Goal: Task Accomplishment & Management: Manage account settings

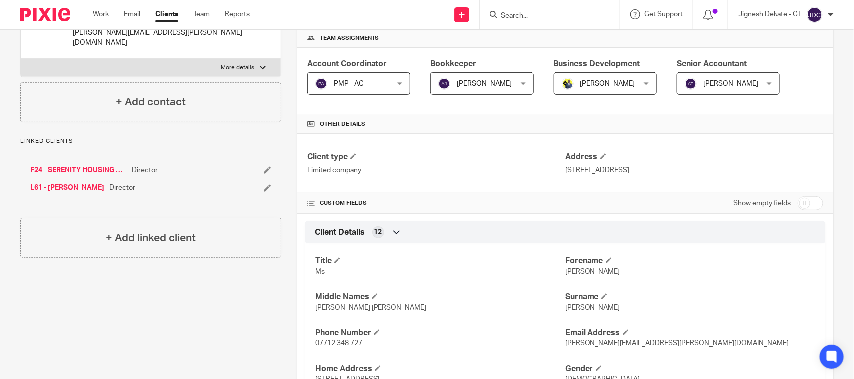
scroll to position [125, 0]
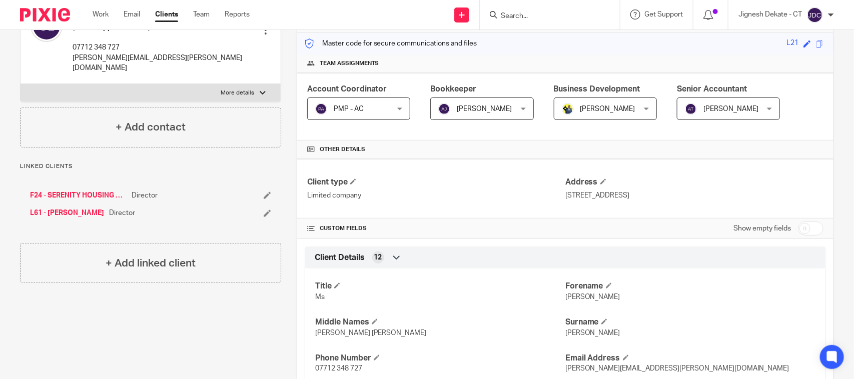
click at [510, 16] on input "Search" at bounding box center [545, 16] width 90 height 9
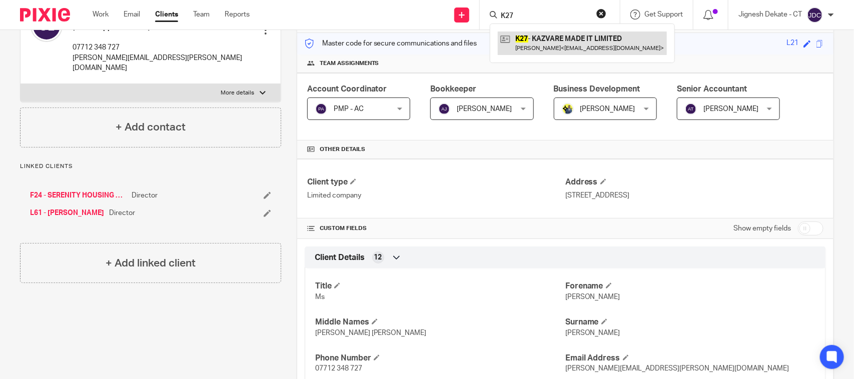
type input "K27"
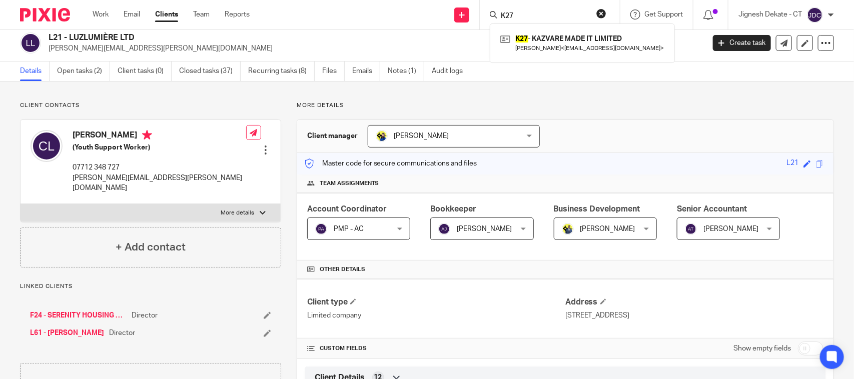
scroll to position [0, 0]
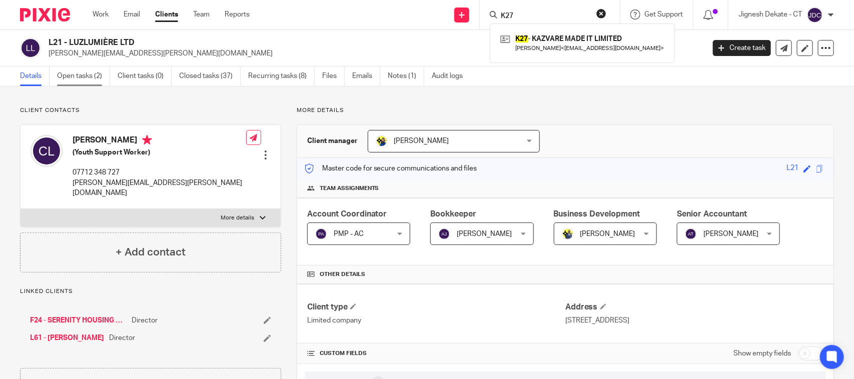
click at [80, 78] on link "Open tasks (2)" at bounding box center [83, 77] width 53 height 20
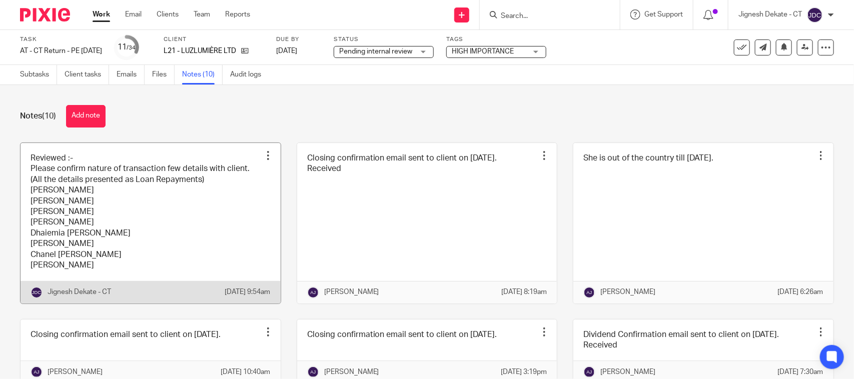
click at [113, 258] on link at bounding box center [151, 223] width 260 height 161
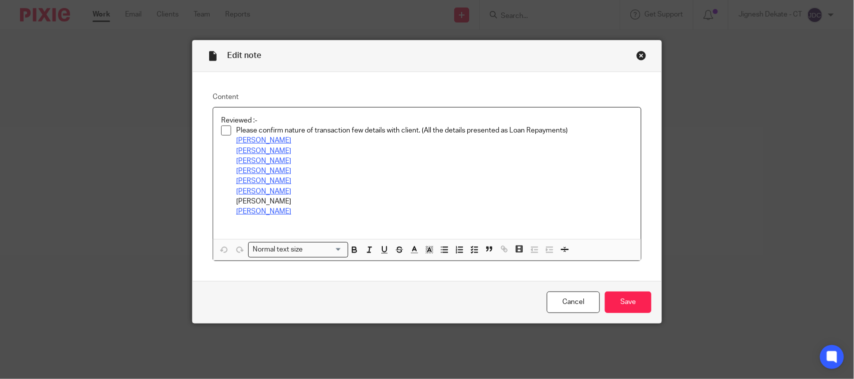
click at [322, 216] on p "Aisha McIntosh" at bounding box center [434, 212] width 397 height 10
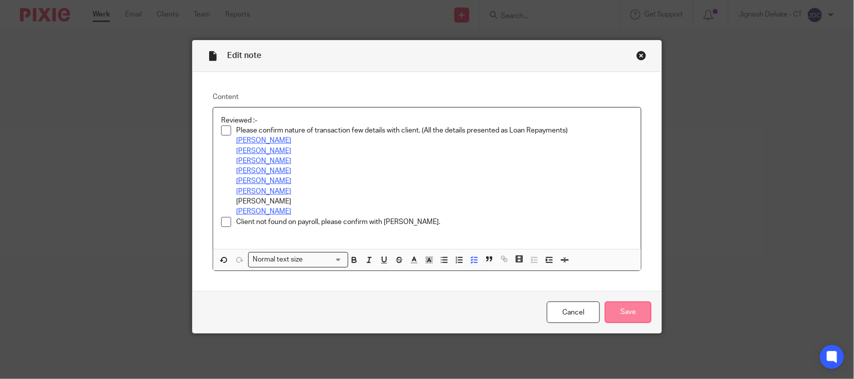
click at [632, 312] on input "Save" at bounding box center [628, 313] width 47 height 22
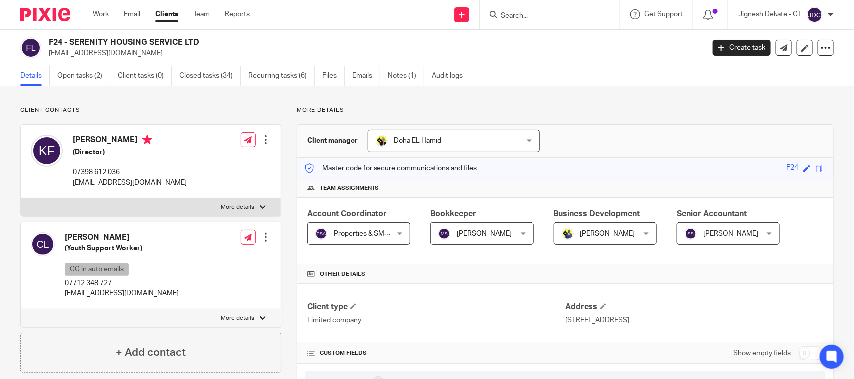
click at [56, 70] on ul "Details Open tasks (2) Client tasks (0) Closed tasks (34) Recurring tasks (6) F…" at bounding box center [249, 77] width 458 height 20
click at [61, 79] on link "Open tasks (2)" at bounding box center [83, 77] width 53 height 20
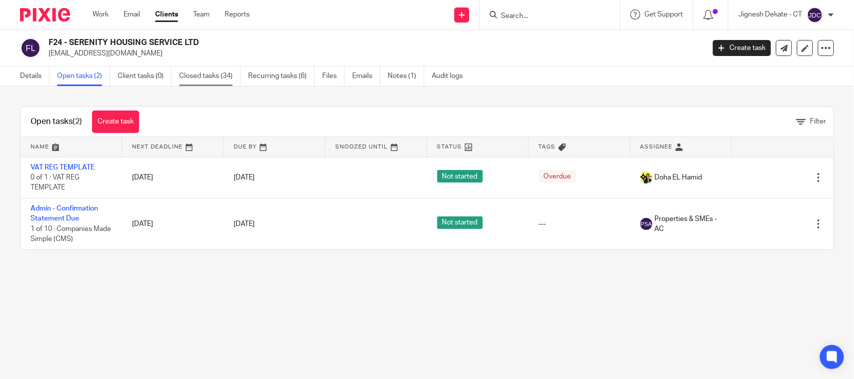
click at [203, 80] on link "Closed tasks (34)" at bounding box center [210, 77] width 62 height 20
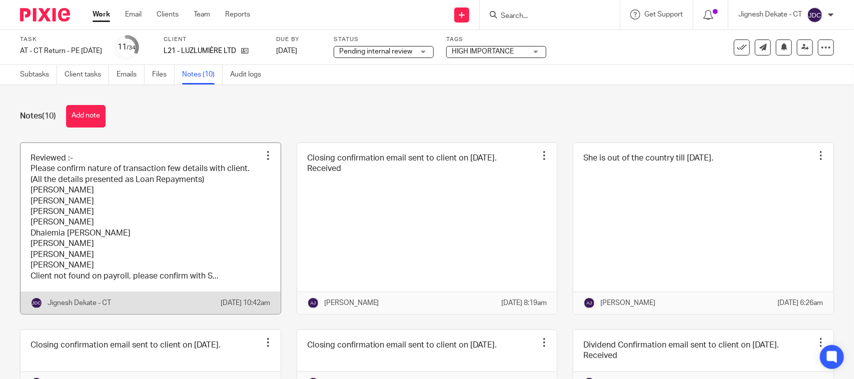
click at [198, 253] on link at bounding box center [151, 228] width 260 height 171
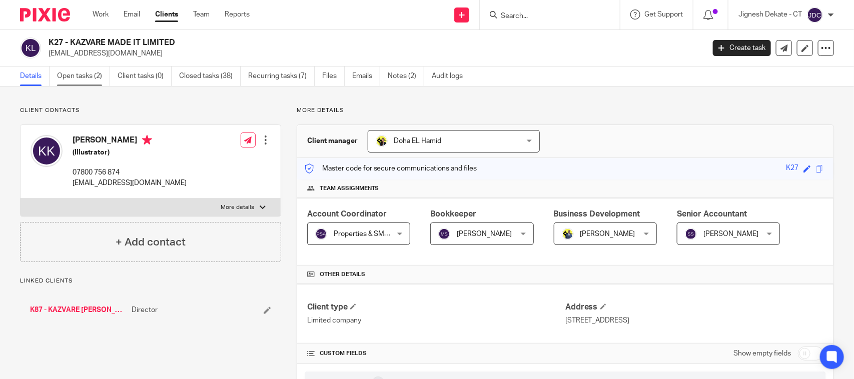
click at [88, 79] on link "Open tasks (2)" at bounding box center [83, 77] width 53 height 20
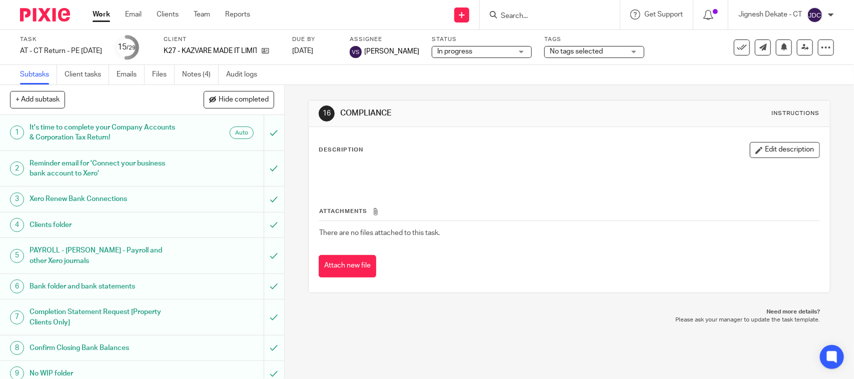
click at [183, 72] on ul "Subtasks Client tasks Emails Files Notes (4) Audit logs" at bounding box center [146, 75] width 252 height 20
click at [189, 73] on link "Notes (4)" at bounding box center [200, 75] width 37 height 20
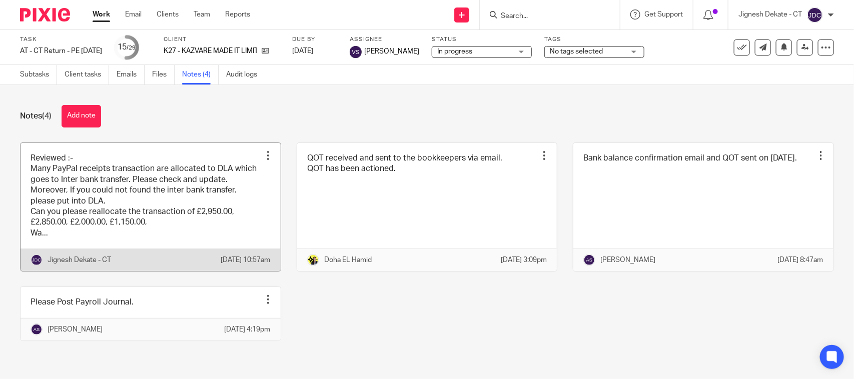
click at [121, 216] on link at bounding box center [151, 207] width 260 height 129
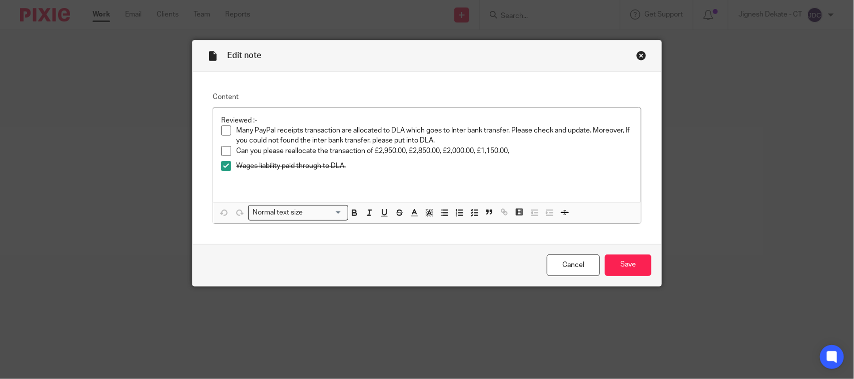
click at [637, 57] on div "Close this dialog window" at bounding box center [642, 56] width 10 height 10
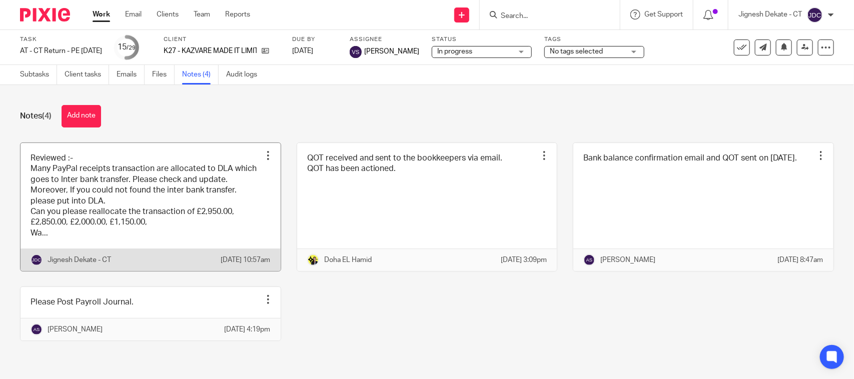
click at [154, 197] on link at bounding box center [151, 207] width 260 height 129
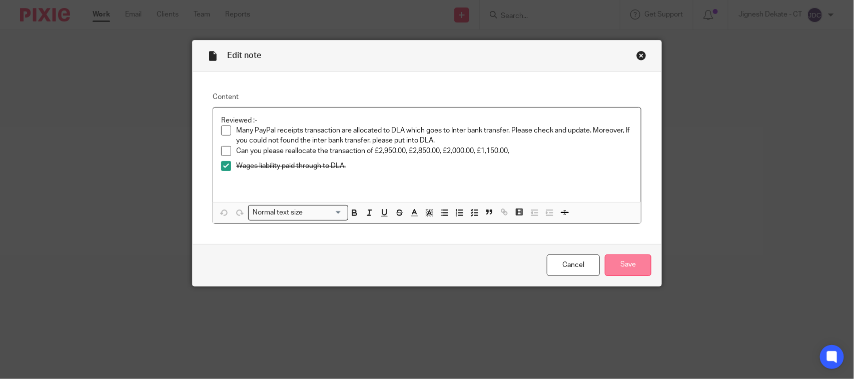
click at [632, 264] on input "Save" at bounding box center [628, 266] width 47 height 22
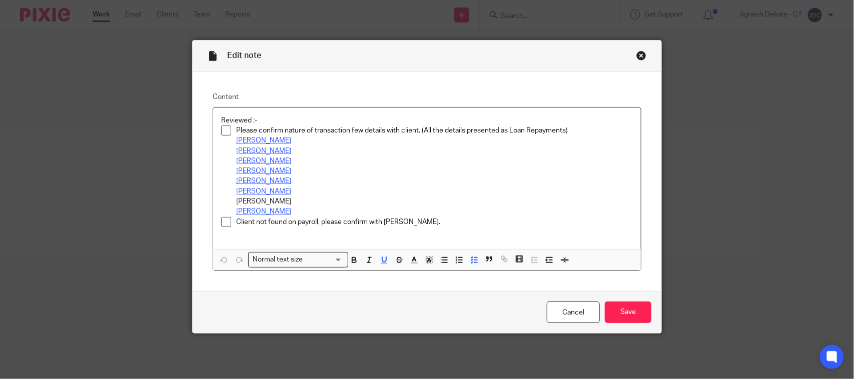
click at [421, 216] on p "[PERSON_NAME]" at bounding box center [434, 212] width 397 height 10
click at [421, 220] on p "Client not found on payroll, please confirm with [PERSON_NAME]." at bounding box center [434, 222] width 397 height 10
click at [244, 225] on p at bounding box center [434, 222] width 397 height 10
click at [406, 221] on p "No Rent expense in prior year and in current year" at bounding box center [434, 222] width 397 height 10
click at [409, 221] on p "No Rent expense in prior year and in current year" at bounding box center [434, 222] width 397 height 10
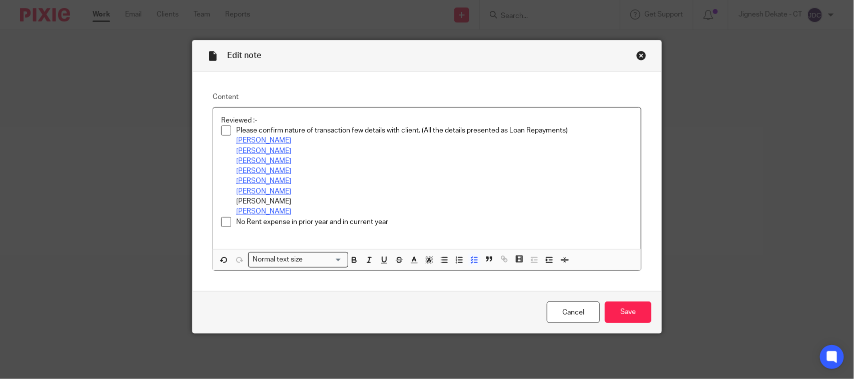
click at [409, 221] on p "No Rent expense in prior year and in current year" at bounding box center [434, 222] width 397 height 10
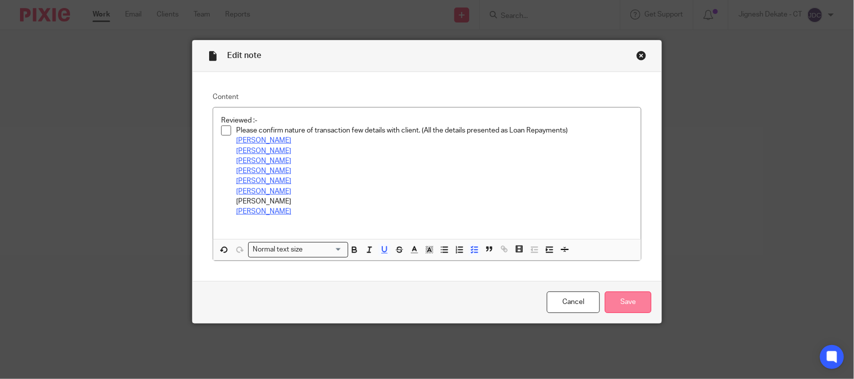
click at [625, 304] on input "Save" at bounding box center [628, 303] width 47 height 22
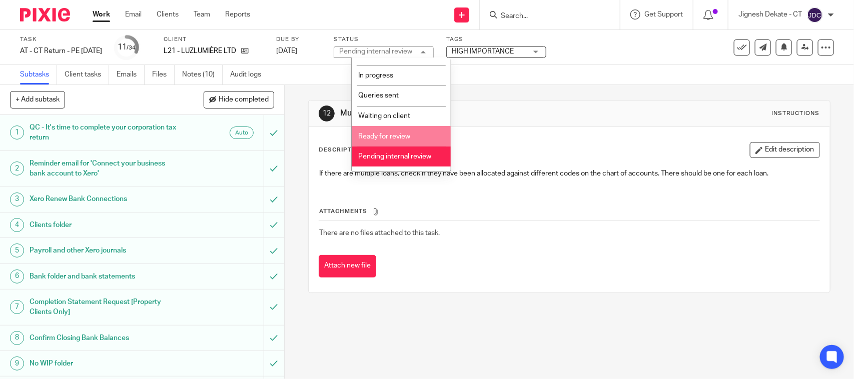
scroll to position [48, 0]
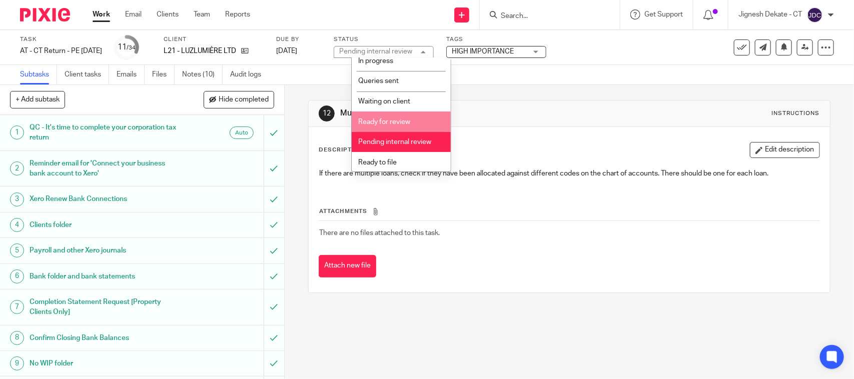
click at [380, 123] on span "Ready for review" at bounding box center [384, 122] width 52 height 7
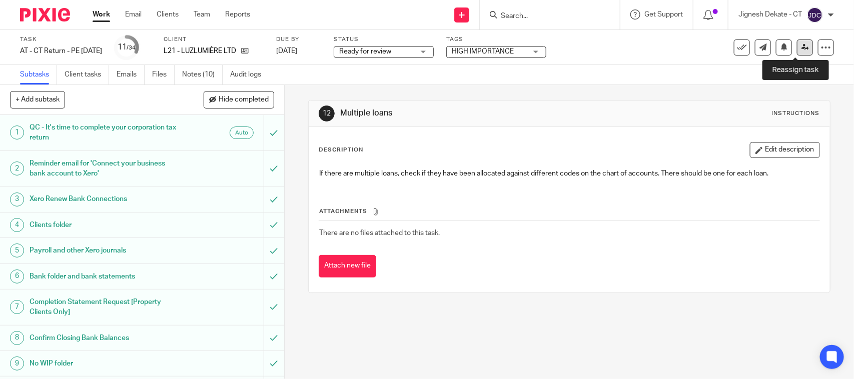
click at [802, 48] on icon at bounding box center [806, 48] width 8 height 8
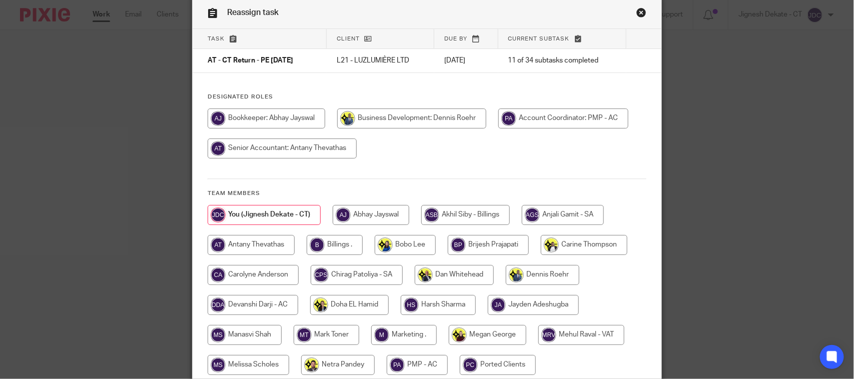
scroll to position [63, 0]
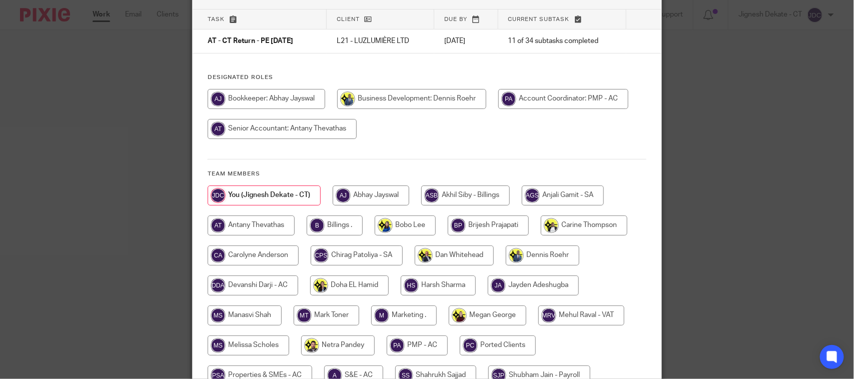
click at [614, 119] on div at bounding box center [427, 119] width 439 height 60
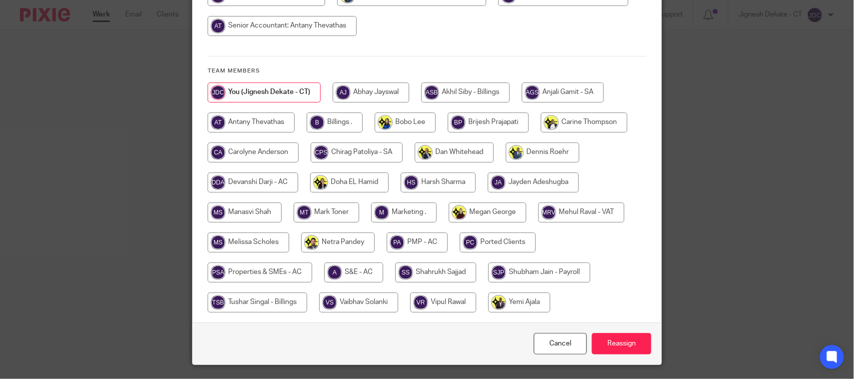
scroll to position [188, 0]
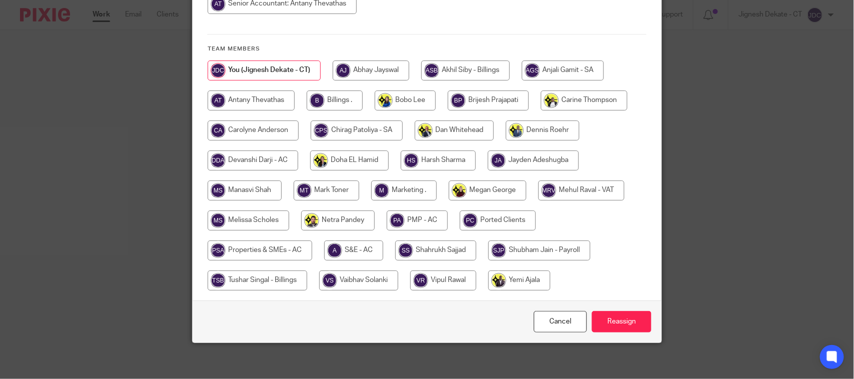
click at [427, 157] on input "radio" at bounding box center [438, 161] width 75 height 20
radio input "true"
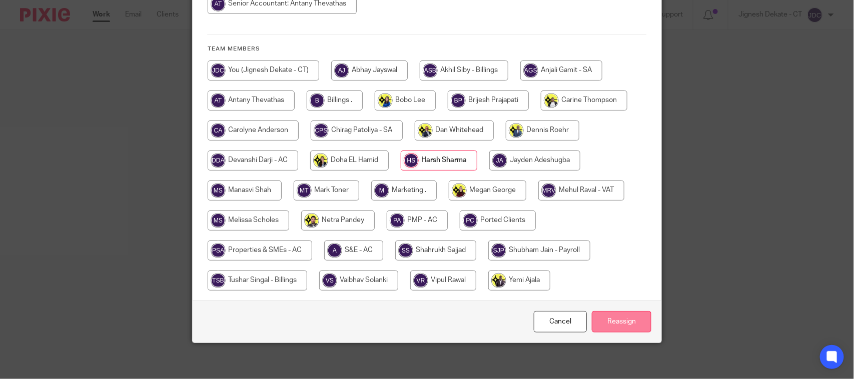
click at [602, 323] on input "Reassign" at bounding box center [622, 322] width 60 height 22
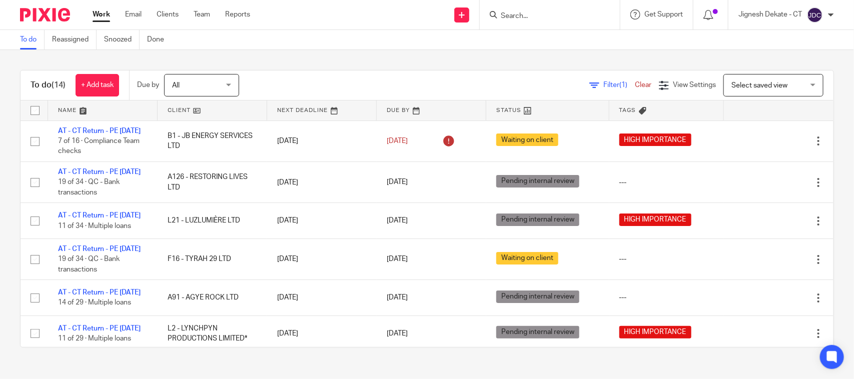
click at [34, 42] on link "To do" at bounding box center [32, 40] width 25 height 20
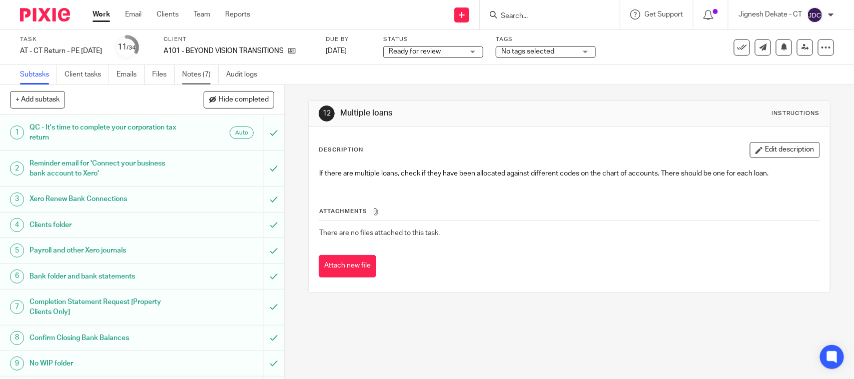
click at [203, 73] on link "Notes (7)" at bounding box center [200, 75] width 37 height 20
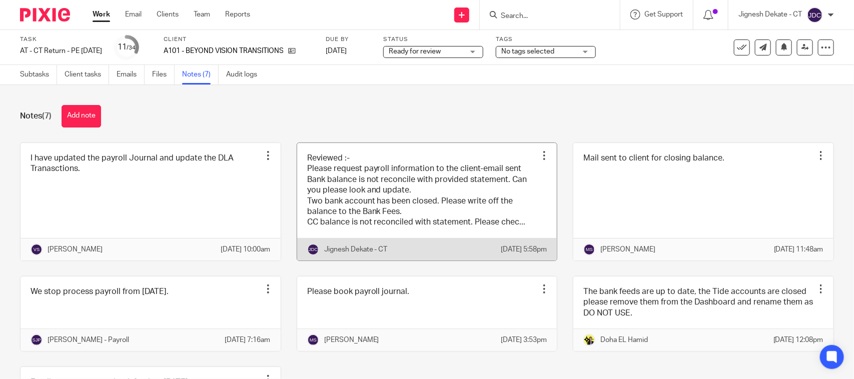
click at [406, 226] on link at bounding box center [427, 202] width 260 height 118
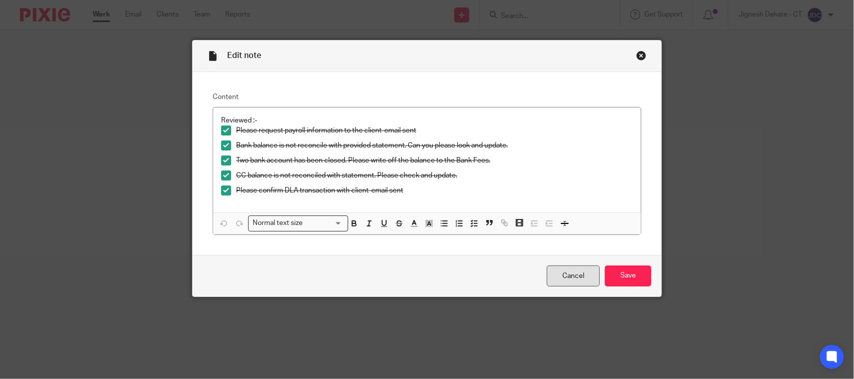
click at [557, 275] on link "Cancel" at bounding box center [573, 277] width 53 height 22
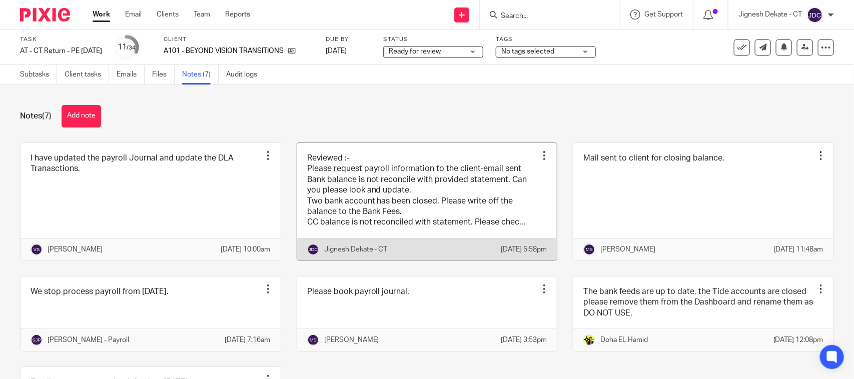
click at [372, 200] on link at bounding box center [427, 202] width 260 height 118
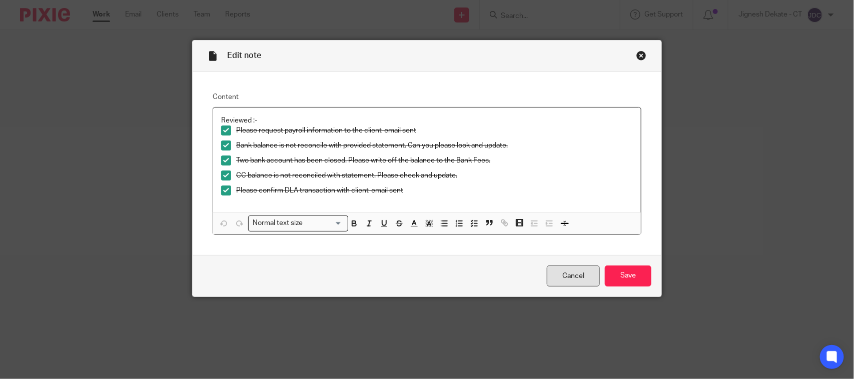
click at [551, 272] on link "Cancel" at bounding box center [573, 277] width 53 height 22
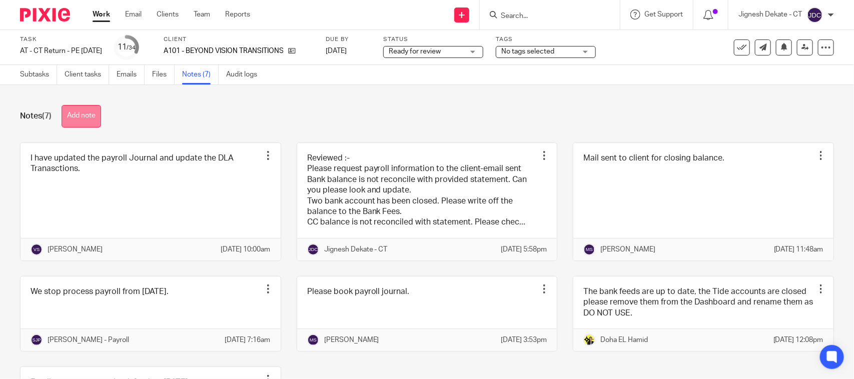
click at [79, 115] on button "Add note" at bounding box center [82, 116] width 40 height 23
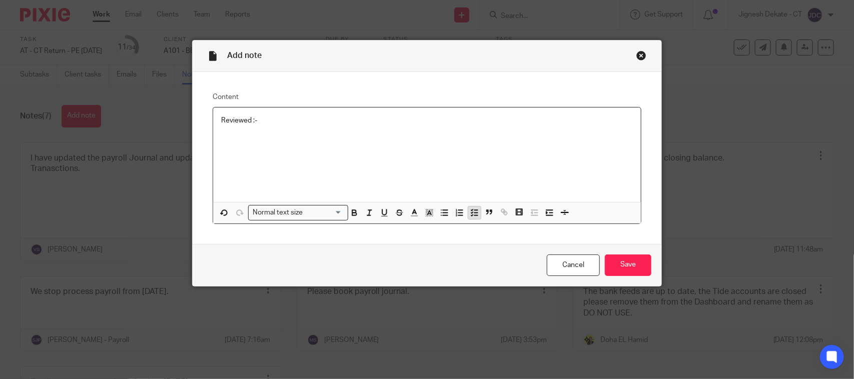
click at [472, 213] on icon "button" at bounding box center [474, 212] width 9 height 9
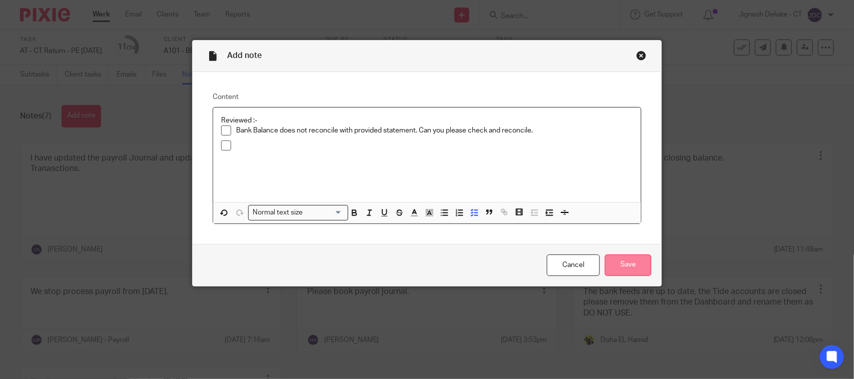
click at [616, 259] on input "Save" at bounding box center [628, 266] width 47 height 22
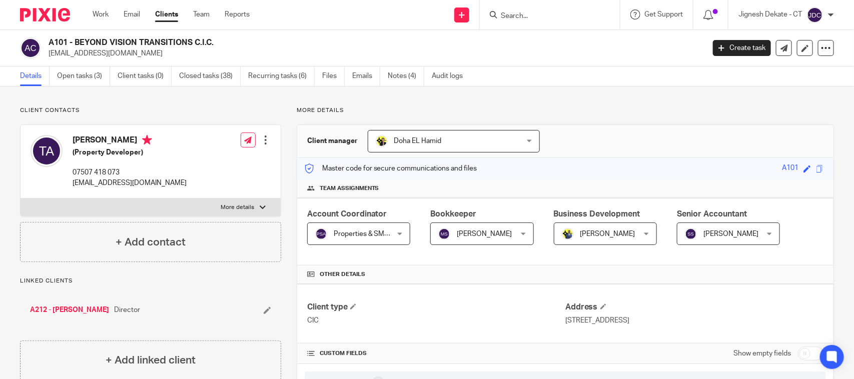
drag, startPoint x: 216, startPoint y: 46, endPoint x: 50, endPoint y: 43, distance: 166.2
click at [50, 43] on h2 "A101 - BEYOND VISION TRANSITIONS C.I.C." at bounding box center [309, 43] width 520 height 11
copy h2 "A101 - BEYOND VISION TRANSITIONS C.I.C."
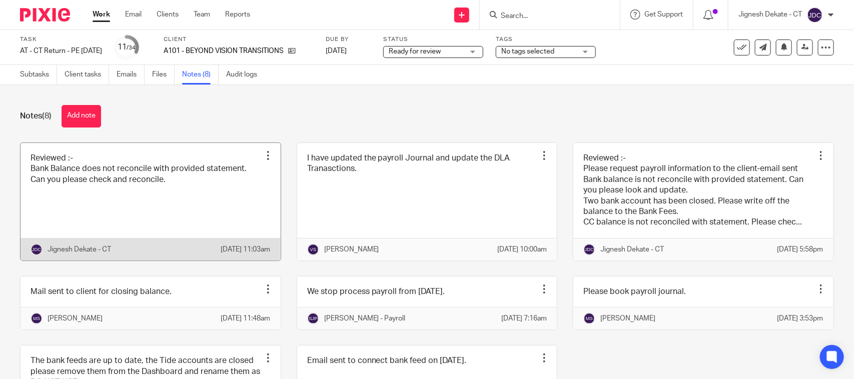
click at [119, 185] on link at bounding box center [151, 202] width 260 height 118
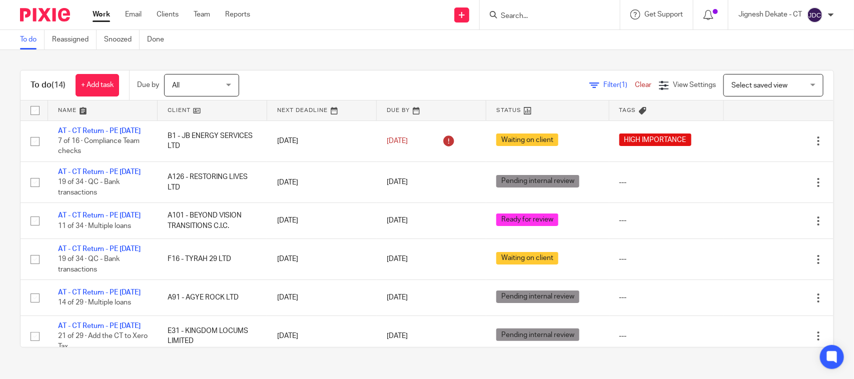
click at [26, 39] on link "To do" at bounding box center [32, 40] width 25 height 20
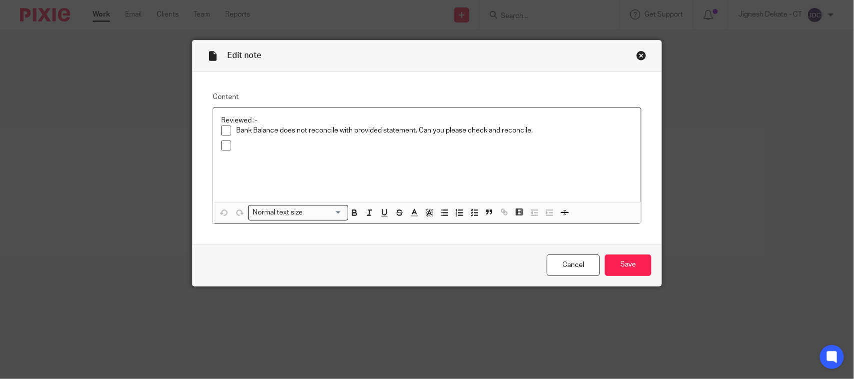
click at [249, 144] on p at bounding box center [434, 146] width 397 height 10
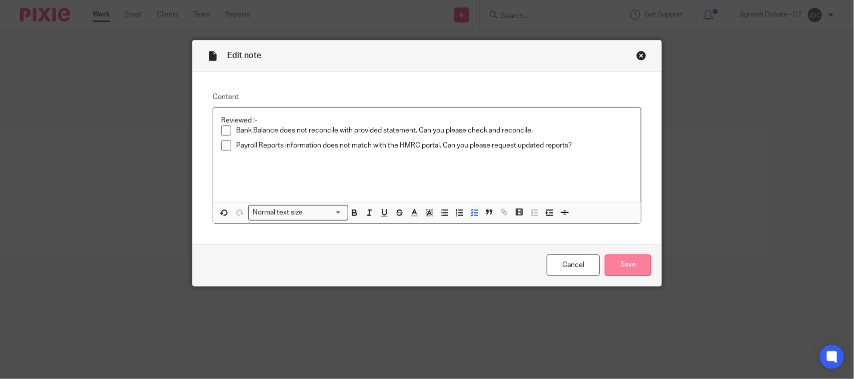
click at [628, 265] on input "Save" at bounding box center [628, 266] width 47 height 22
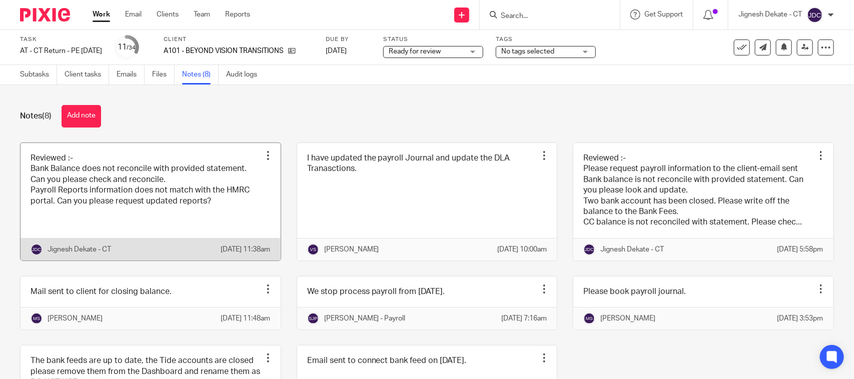
click at [88, 203] on link at bounding box center [151, 202] width 260 height 118
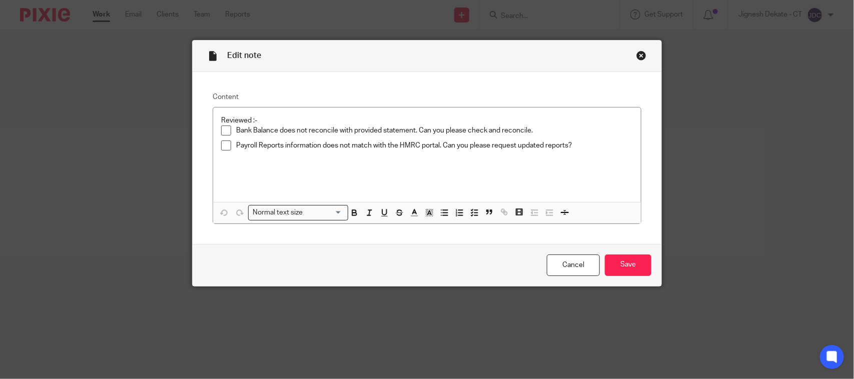
click at [639, 56] on div "Close this dialog window" at bounding box center [642, 56] width 10 height 10
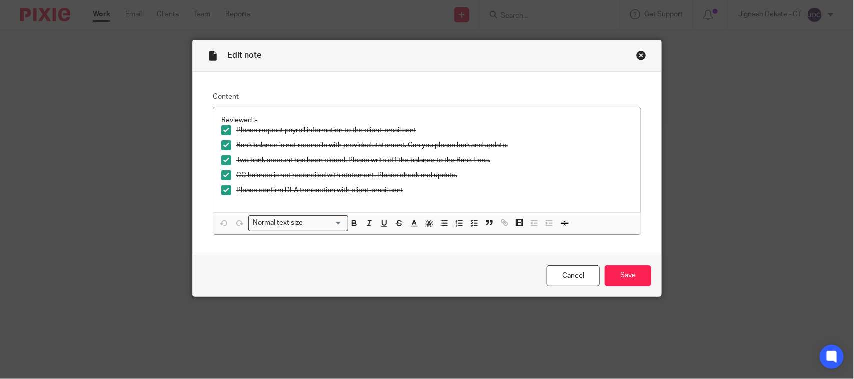
click at [639, 53] on div "Close this dialog window" at bounding box center [642, 56] width 10 height 10
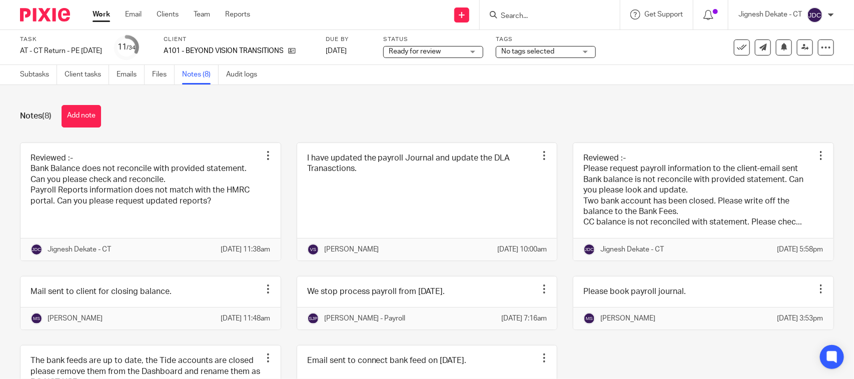
click at [441, 53] on span "Ready for review" at bounding box center [415, 51] width 52 height 7
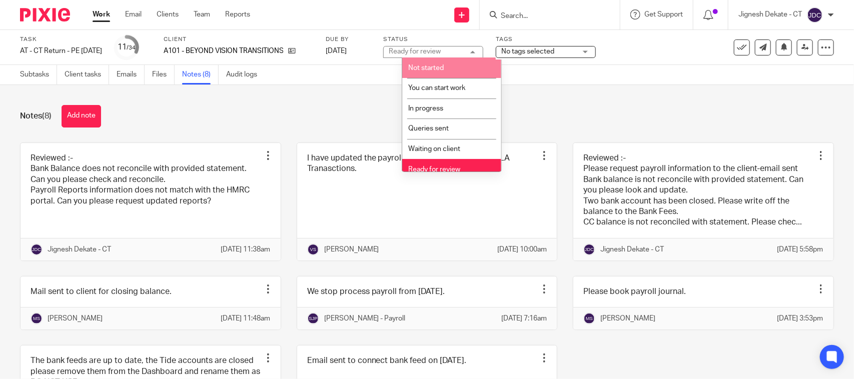
click at [573, 108] on div "Notes (8) Add note" at bounding box center [427, 116] width 814 height 23
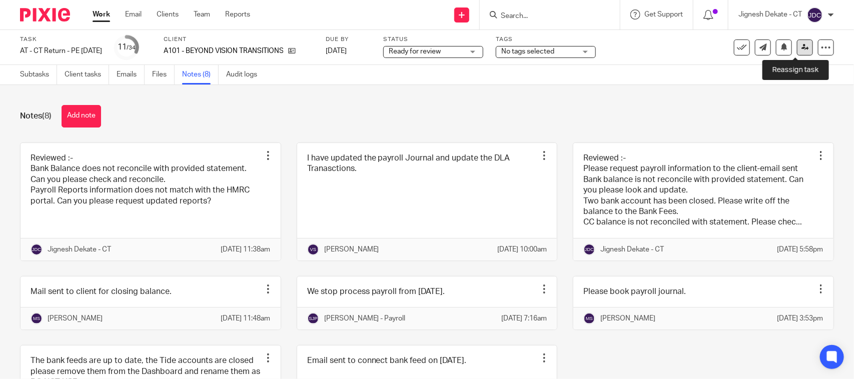
click at [802, 48] on icon at bounding box center [806, 48] width 8 height 8
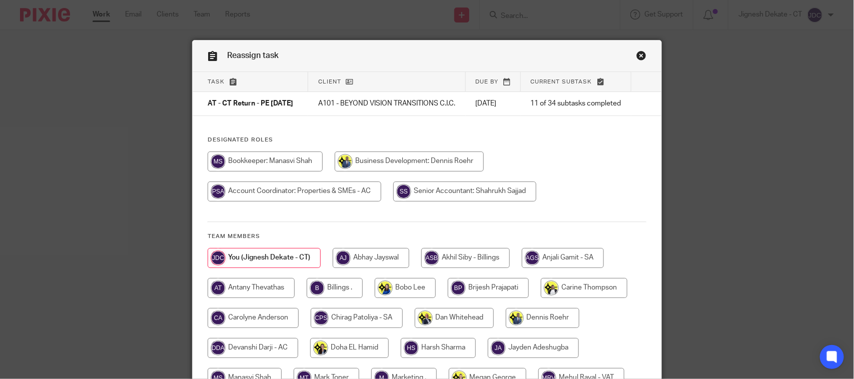
scroll to position [63, 0]
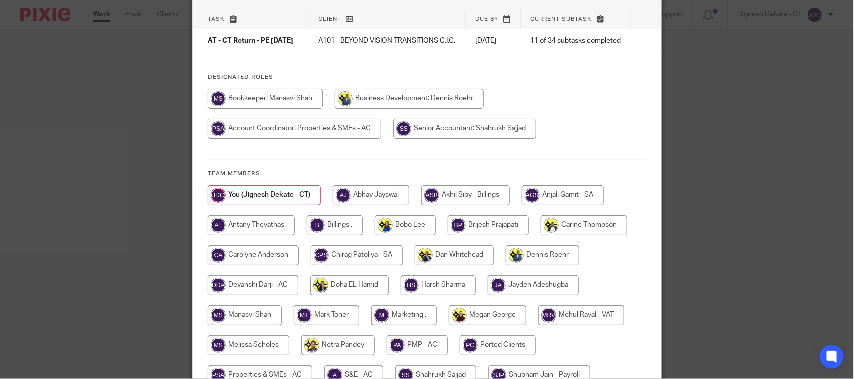
click at [273, 103] on input "radio" at bounding box center [265, 99] width 115 height 20
radio input "true"
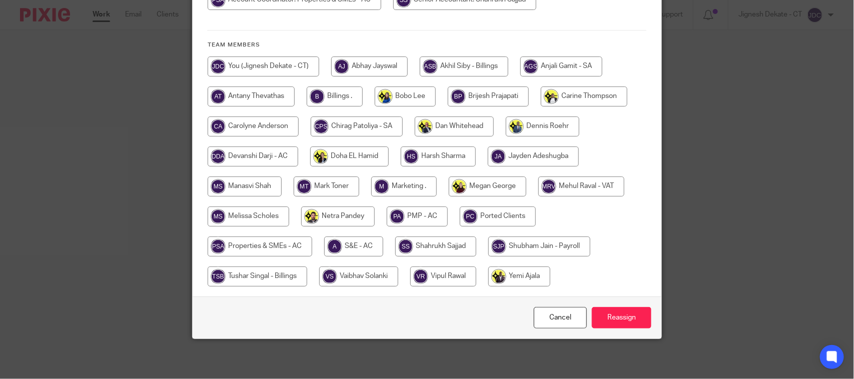
scroll to position [199, 0]
click at [634, 316] on input "Reassign" at bounding box center [622, 318] width 60 height 22
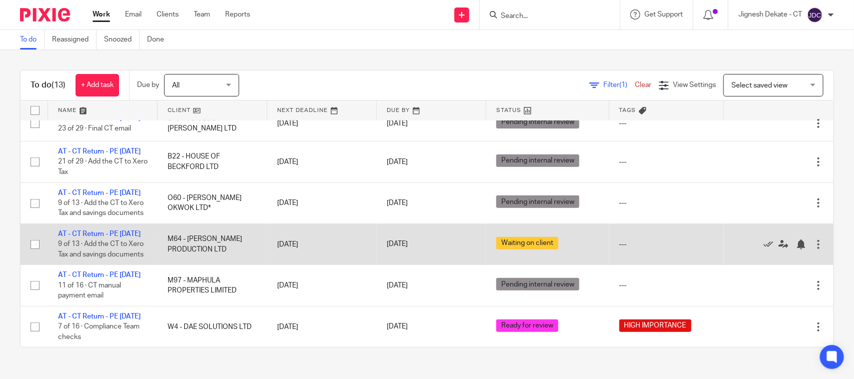
scroll to position [169, 0]
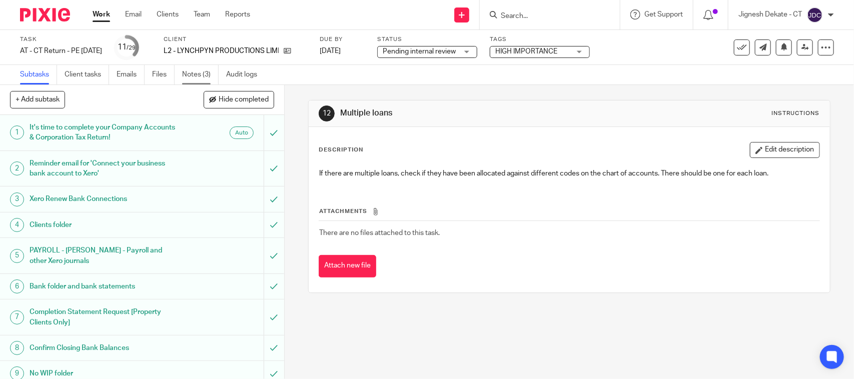
click at [194, 75] on link "Notes (3)" at bounding box center [200, 75] width 37 height 20
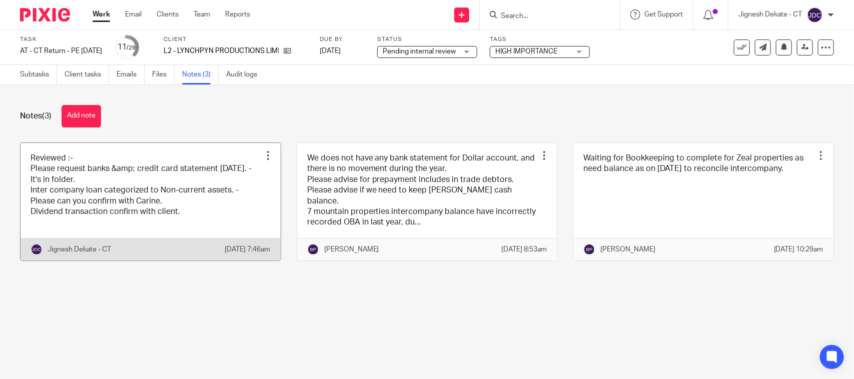
click at [106, 206] on link at bounding box center [151, 202] width 260 height 118
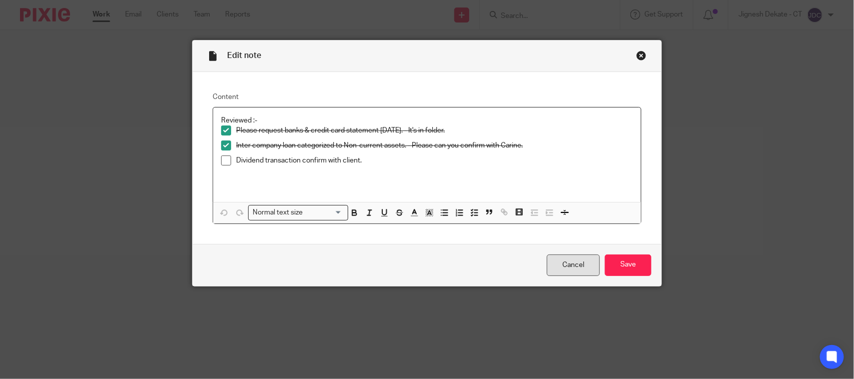
click at [571, 268] on link "Cancel" at bounding box center [573, 266] width 53 height 22
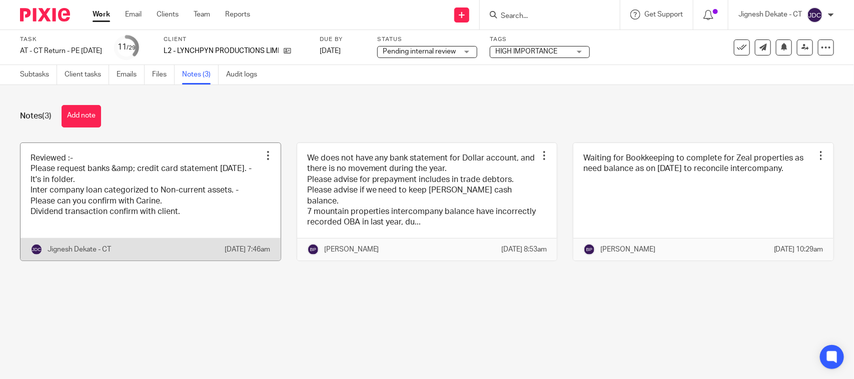
click at [158, 198] on link at bounding box center [151, 202] width 260 height 118
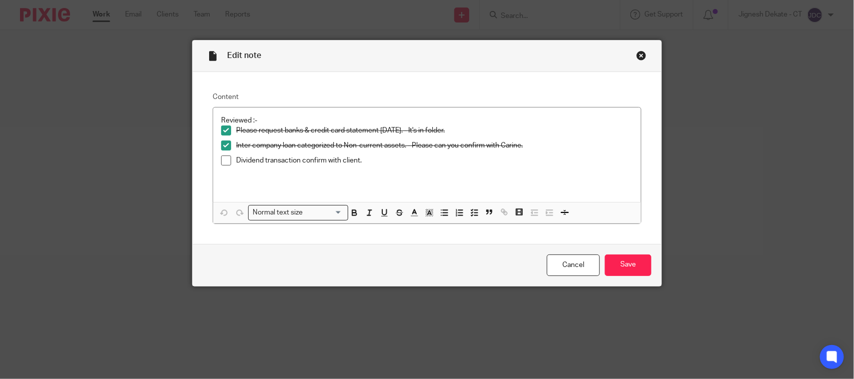
click at [637, 56] on div "Close this dialog window" at bounding box center [642, 56] width 10 height 10
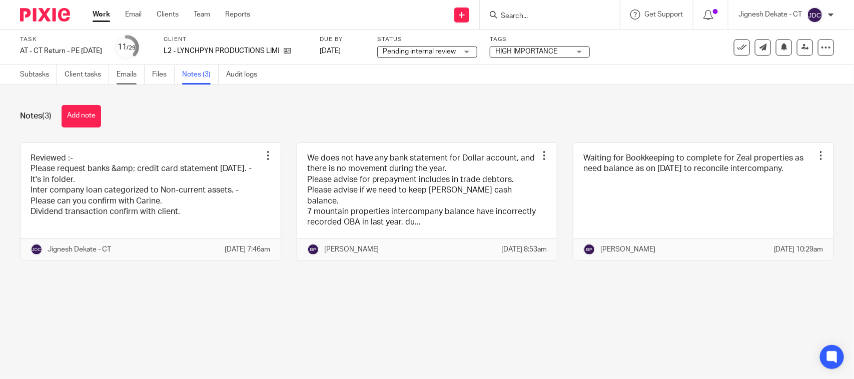
click at [127, 79] on link "Emails" at bounding box center [131, 75] width 28 height 20
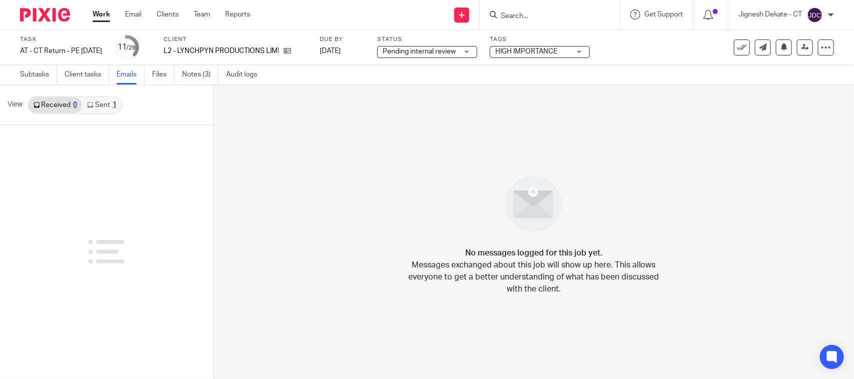
click at [91, 99] on link "Sent 1" at bounding box center [101, 105] width 39 height 16
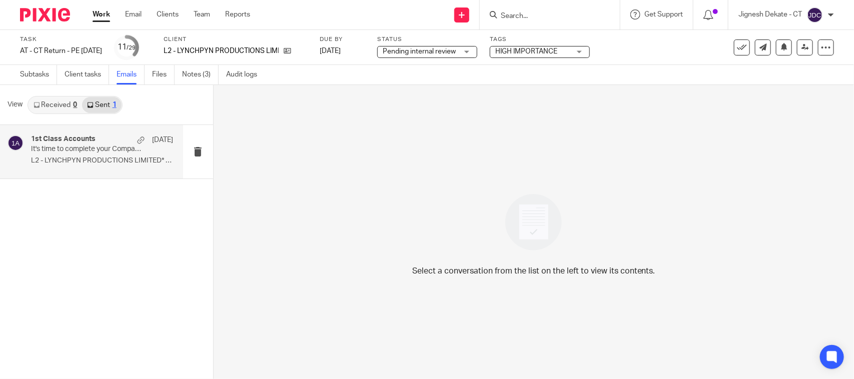
click at [89, 157] on p "L2 - LYNCHPYN PRODUCTIONS LIMITED* - PE 31 Mar..." at bounding box center [102, 161] width 142 height 9
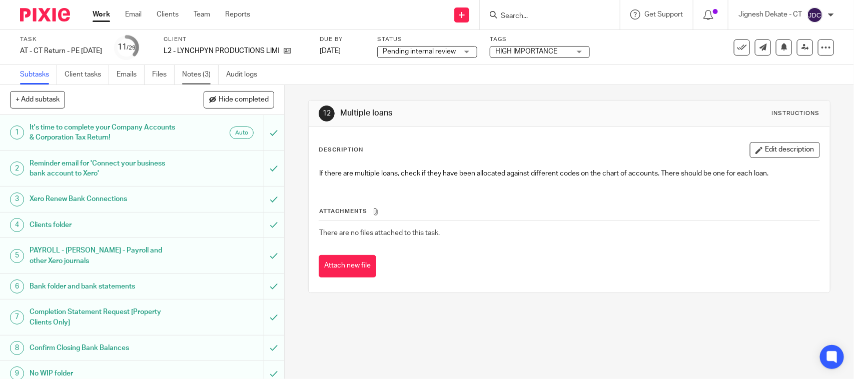
click at [197, 75] on link "Notes (3)" at bounding box center [200, 75] width 37 height 20
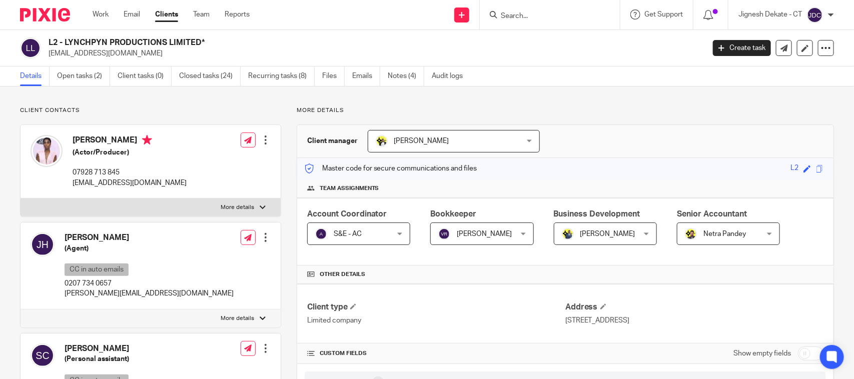
click at [510, 18] on input "Search" at bounding box center [545, 16] width 90 height 9
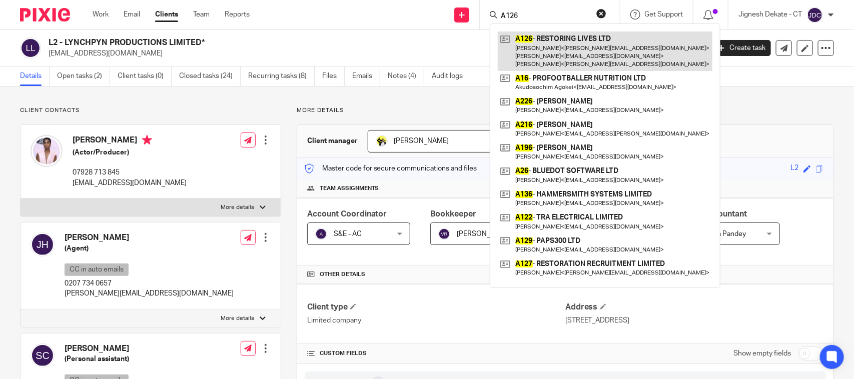
type input "A126"
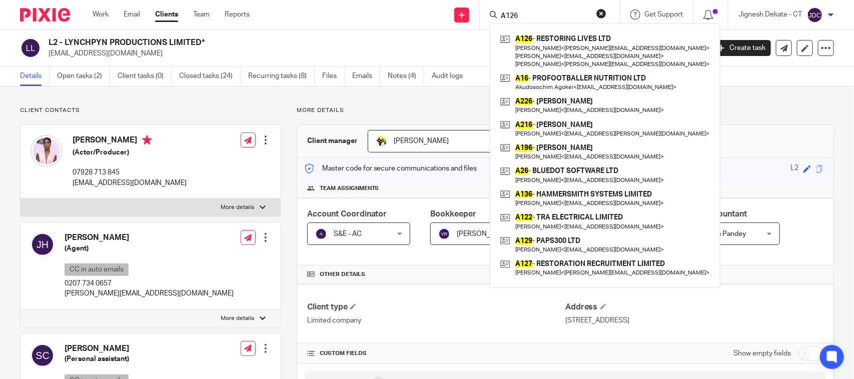
click at [602, 18] on button "reset" at bounding box center [602, 14] width 10 height 10
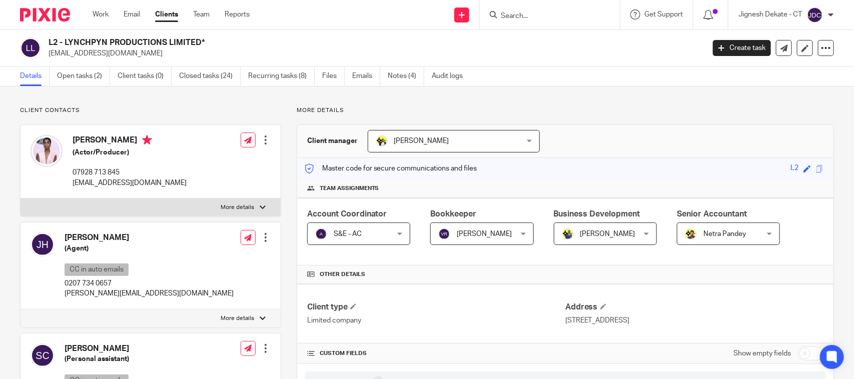
drag, startPoint x: 73, startPoint y: 141, endPoint x: 129, endPoint y: 139, distance: 56.6
click at [129, 139] on h4 "Lashana Lynch" at bounding box center [130, 141] width 114 height 13
copy h4 "Lashana Lynch"
click at [494, 16] on icon at bounding box center [494, 15] width 8 height 8
click at [507, 14] on input "Search" at bounding box center [545, 16] width 90 height 9
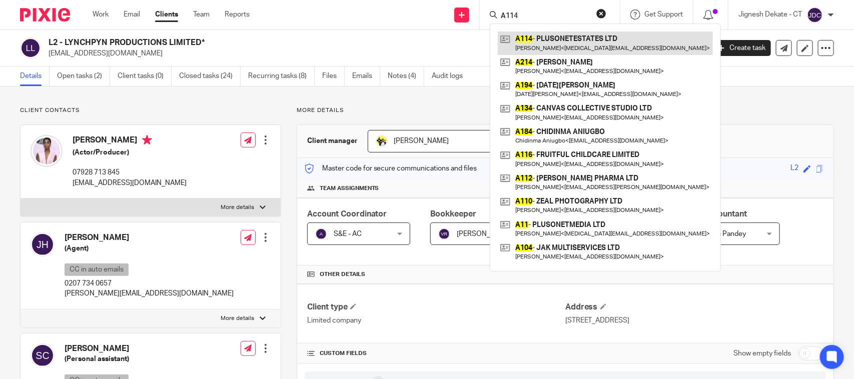
type input "A114"
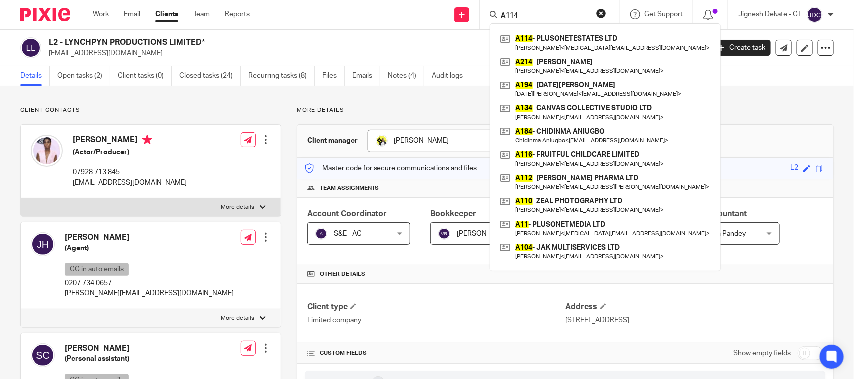
click at [745, 79] on div "Details Open tasks (2) Client tasks (0) Closed tasks (24) Recurring tasks (8) F…" at bounding box center [427, 77] width 854 height 20
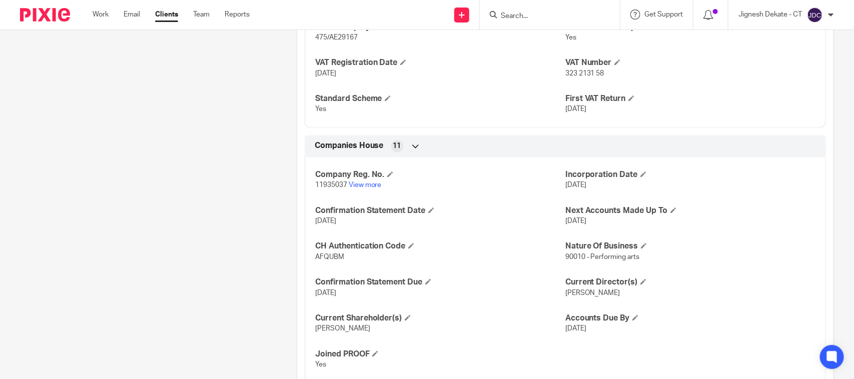
scroll to position [699, 0]
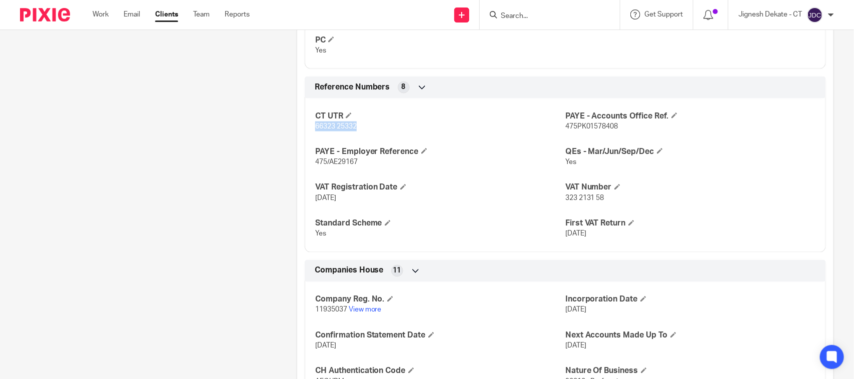
drag, startPoint x: 311, startPoint y: 129, endPoint x: 358, endPoint y: 127, distance: 47.1
click at [358, 127] on div "CT UTR 66323 25332 PAYE - Accounts Office Ref. 475PK01578408 PAYE - Employer Re…" at bounding box center [566, 172] width 522 height 162
copy span "66323 25332"
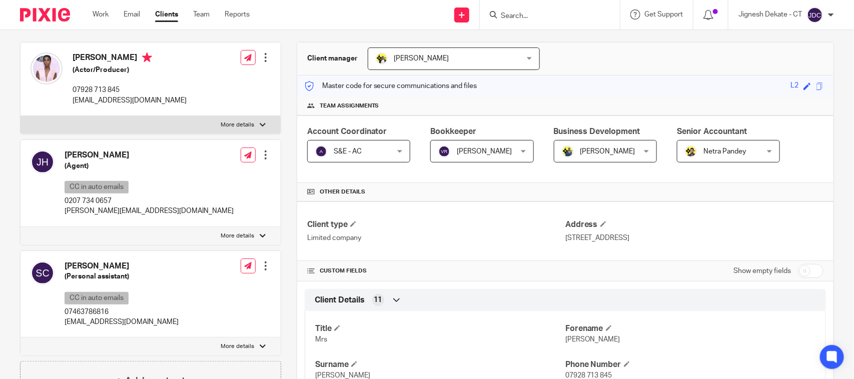
scroll to position [11, 0]
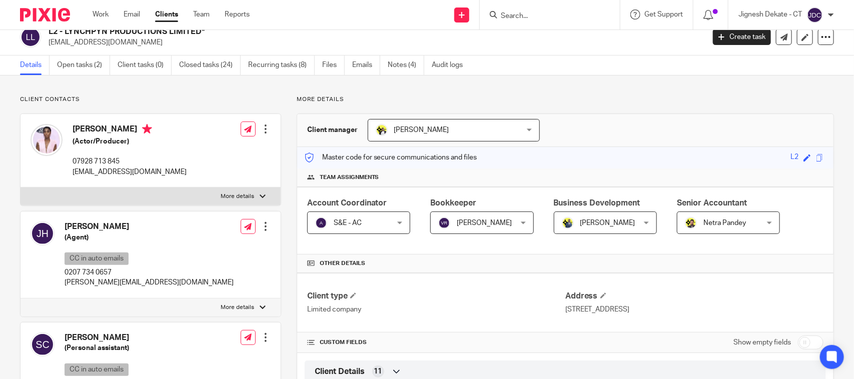
drag, startPoint x: 73, startPoint y: 129, endPoint x: 128, endPoint y: 129, distance: 55.1
click at [128, 129] on h4 "Lashana Lynch" at bounding box center [130, 130] width 114 height 13
copy h4 "Lashana Lynch"
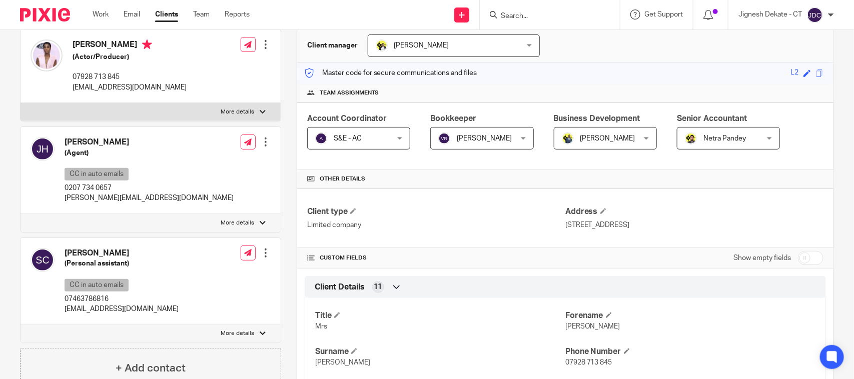
scroll to position [74, 0]
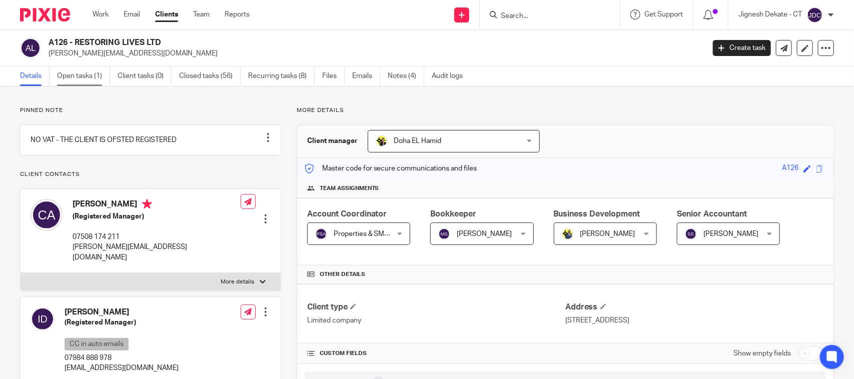
click at [76, 73] on link "Open tasks (1)" at bounding box center [83, 77] width 53 height 20
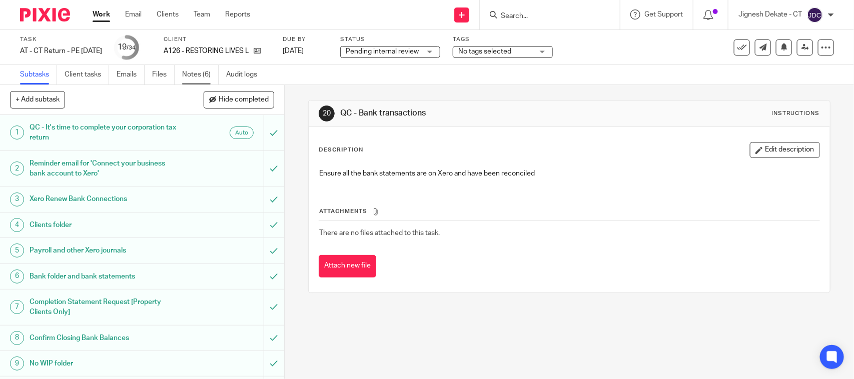
click at [194, 74] on link "Notes (6)" at bounding box center [200, 75] width 37 height 20
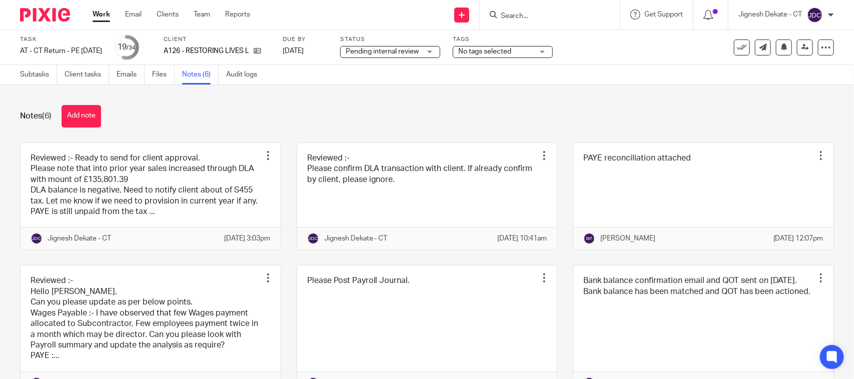
click at [118, 184] on link at bounding box center [151, 196] width 260 height 107
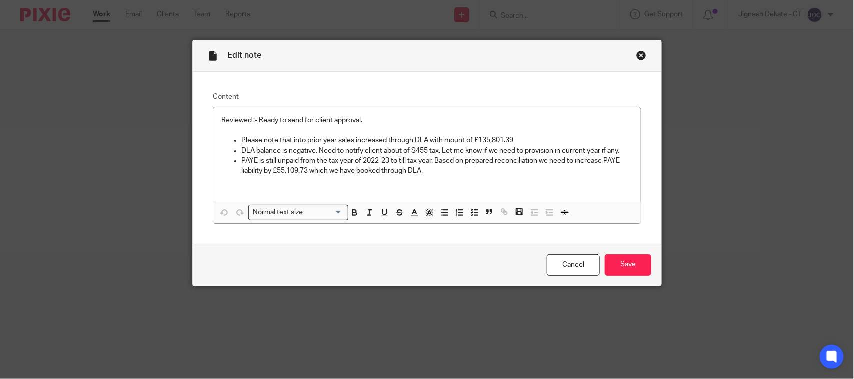
click at [637, 56] on div "Close this dialog window" at bounding box center [642, 56] width 10 height 10
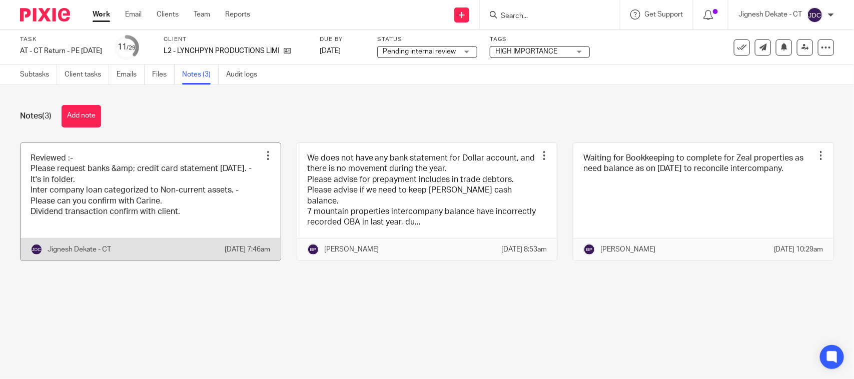
click at [147, 185] on link at bounding box center [151, 202] width 260 height 118
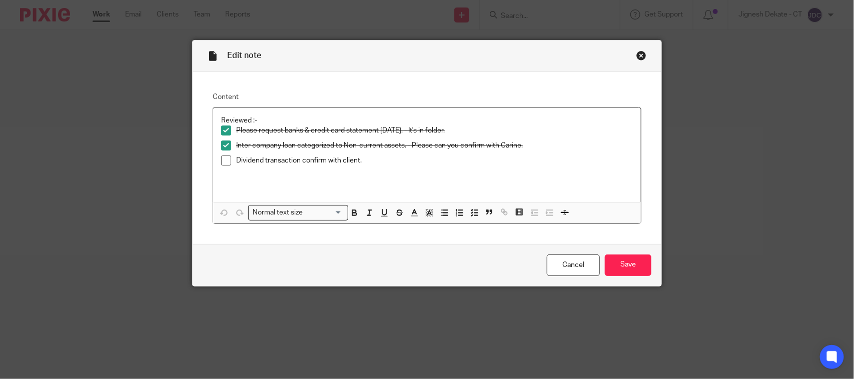
click at [221, 161] on span at bounding box center [226, 161] width 10 height 10
click at [613, 262] on input "Save" at bounding box center [628, 266] width 47 height 22
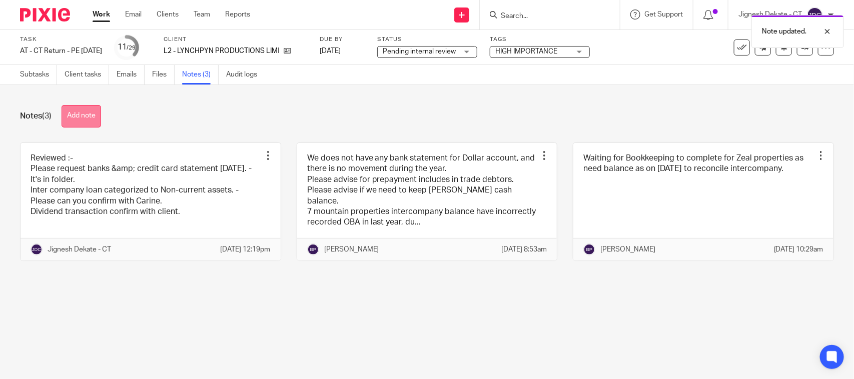
click at [84, 107] on button "Add note" at bounding box center [82, 116] width 40 height 23
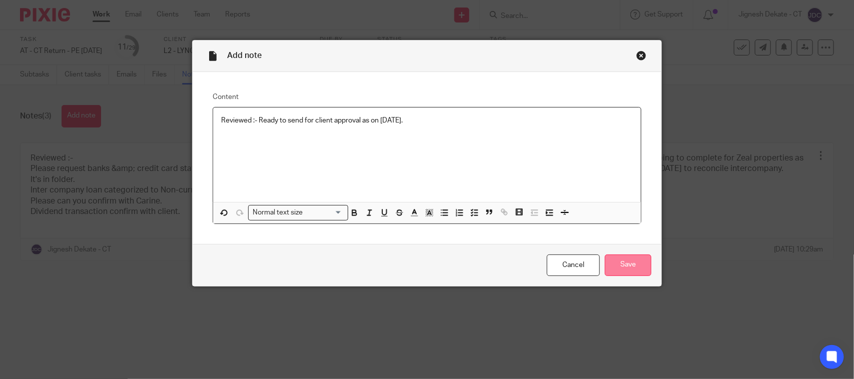
click at [611, 256] on input "Save" at bounding box center [628, 266] width 47 height 22
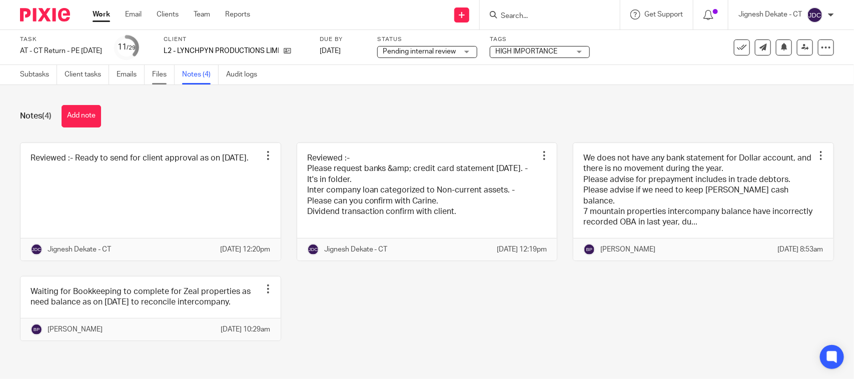
click at [164, 73] on link "Files" at bounding box center [163, 75] width 23 height 20
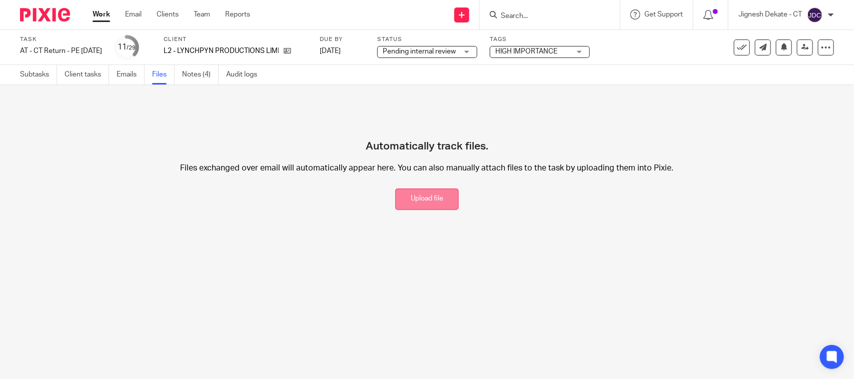
click at [415, 194] on button "Upload file" at bounding box center [427, 200] width 64 height 22
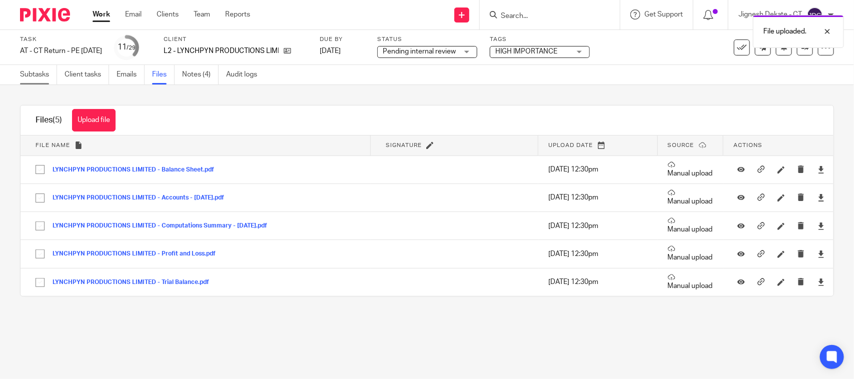
click at [26, 74] on link "Subtasks" at bounding box center [38, 75] width 37 height 20
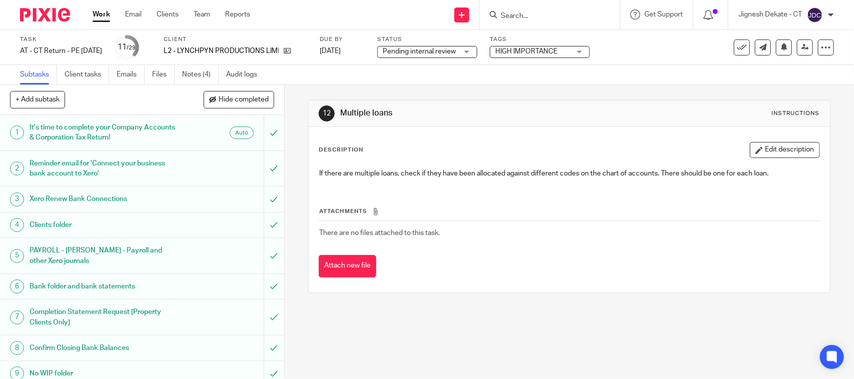
scroll to position [313, 0]
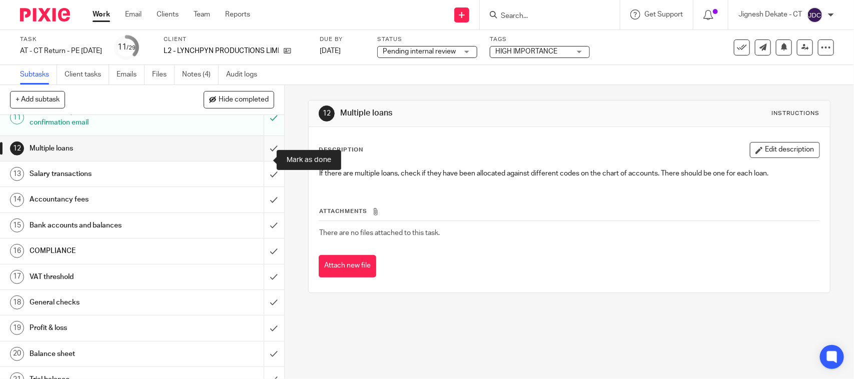
click at [263, 160] on input "submit" at bounding box center [142, 148] width 284 height 25
click at [258, 183] on input "submit" at bounding box center [142, 174] width 284 height 25
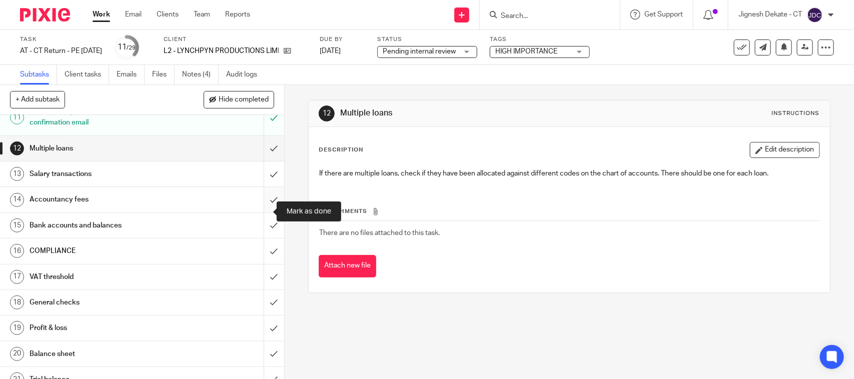
click at [260, 211] on input "submit" at bounding box center [142, 199] width 284 height 25
click at [258, 234] on input "submit" at bounding box center [142, 225] width 284 height 25
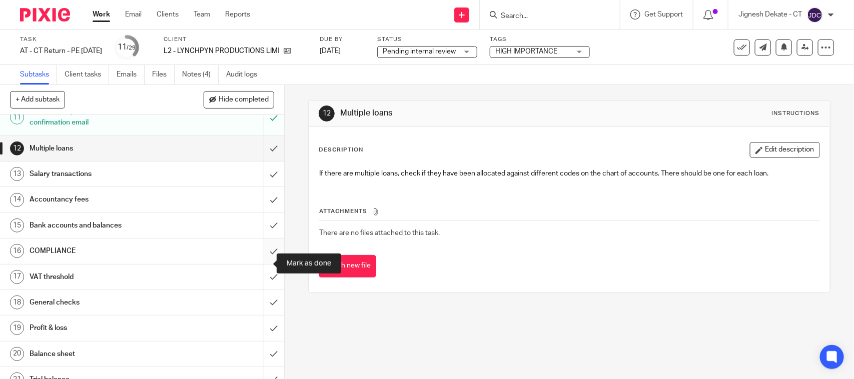
click at [261, 259] on input "submit" at bounding box center [142, 251] width 284 height 25
click at [259, 284] on input "submit" at bounding box center [142, 277] width 284 height 25
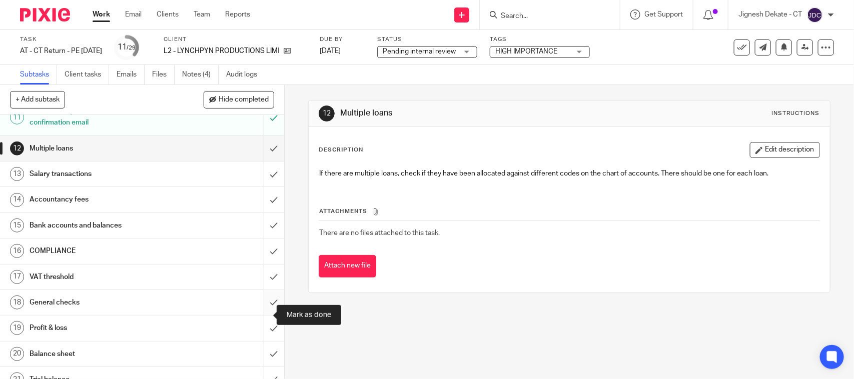
click at [257, 315] on input "submit" at bounding box center [142, 302] width 284 height 25
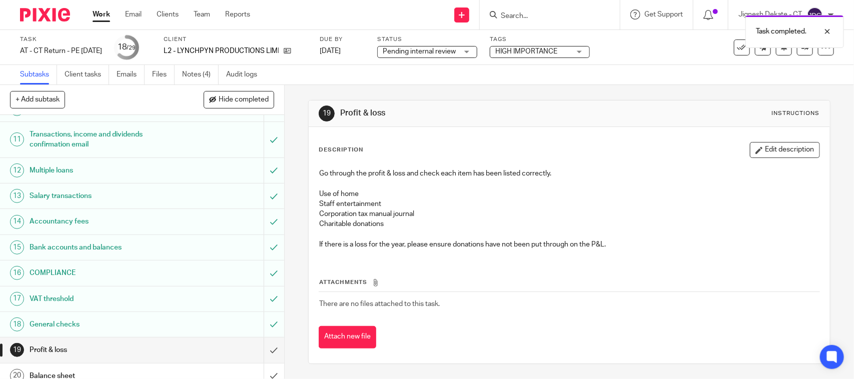
scroll to position [313, 0]
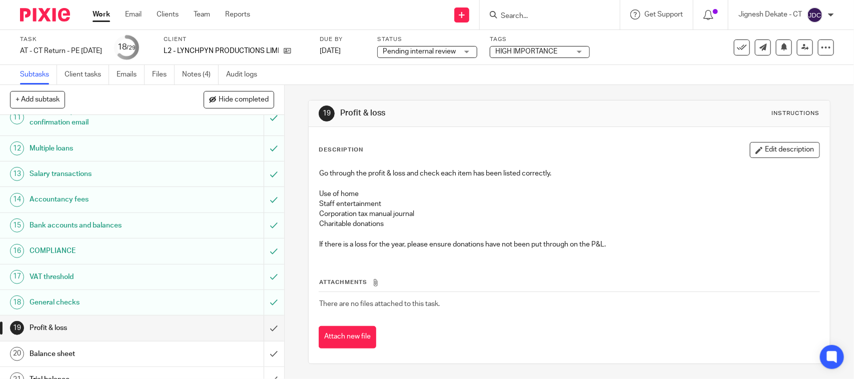
click at [213, 259] on div "COMPLIANCE" at bounding box center [142, 251] width 224 height 15
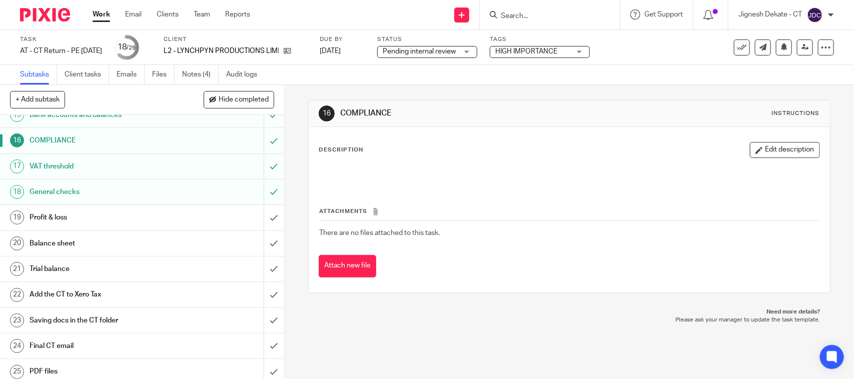
scroll to position [438, 0]
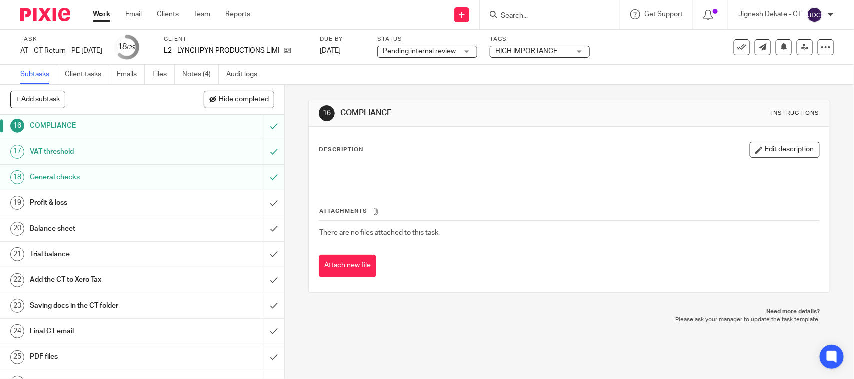
click at [174, 184] on div "General checks" at bounding box center [142, 177] width 224 height 15
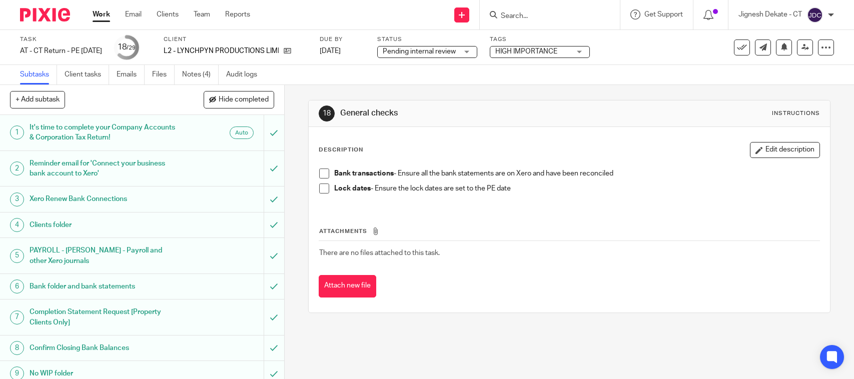
click at [319, 176] on span at bounding box center [324, 174] width 10 height 10
click at [319, 189] on span at bounding box center [324, 189] width 10 height 10
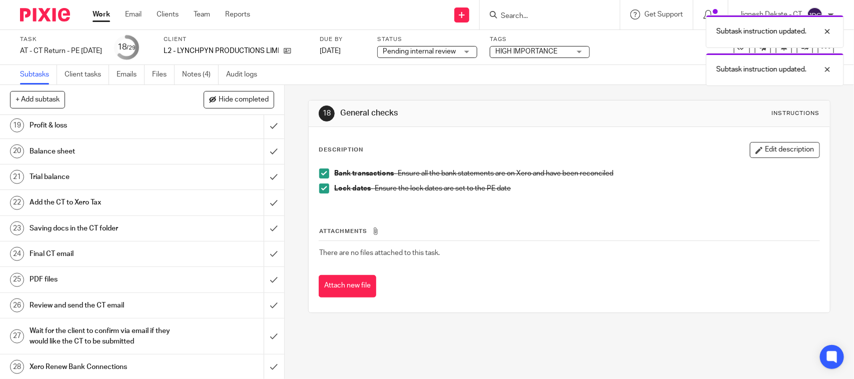
scroll to position [494, 0]
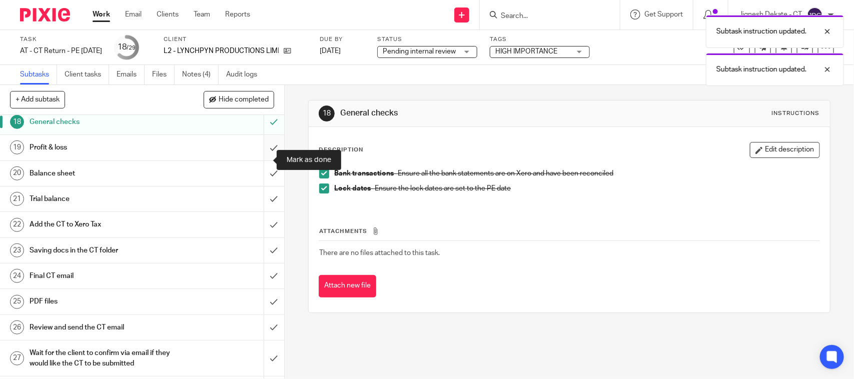
click at [261, 159] on input "submit" at bounding box center [142, 147] width 284 height 25
click at [258, 186] on input "submit" at bounding box center [142, 173] width 284 height 25
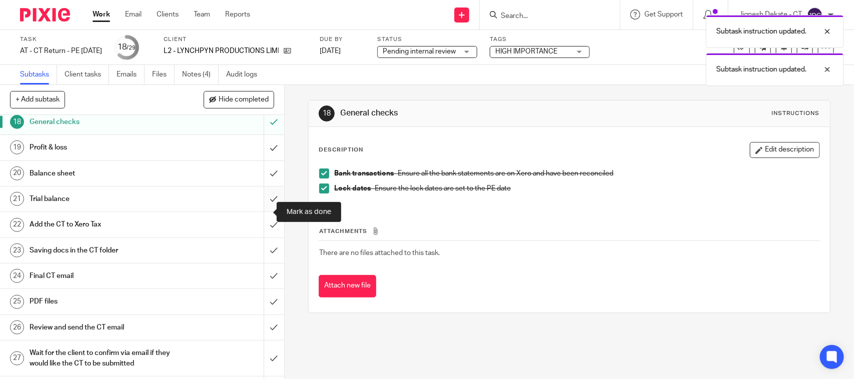
click at [258, 212] on input "submit" at bounding box center [142, 199] width 284 height 25
click at [263, 236] on input "submit" at bounding box center [142, 224] width 284 height 25
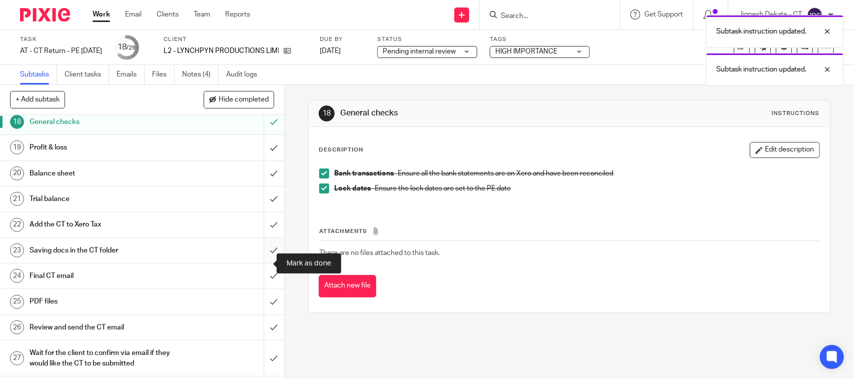
click at [263, 259] on input "submit" at bounding box center [142, 250] width 284 height 25
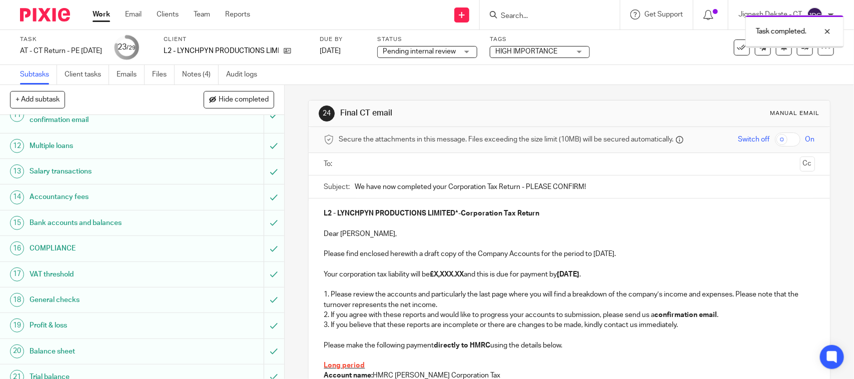
scroll to position [501, 0]
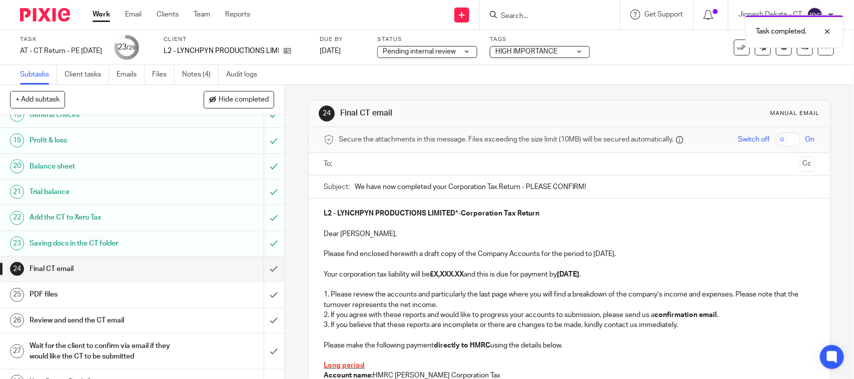
click at [437, 273] on strong "£X,XXX.XX" at bounding box center [447, 274] width 34 height 7
drag, startPoint x: 434, startPoint y: 274, endPoint x: 466, endPoint y: 274, distance: 31.5
click at [464, 274] on strong "£X,XXX.XX" at bounding box center [447, 274] width 34 height 7
click at [599, 257] on p "Please find enclosed herewith a draft copy of the Company Accounts for the peri…" at bounding box center [569, 254] width 491 height 10
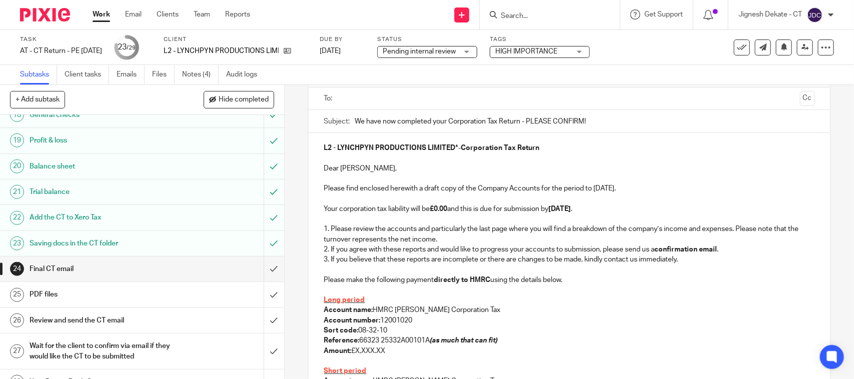
scroll to position [125, 0]
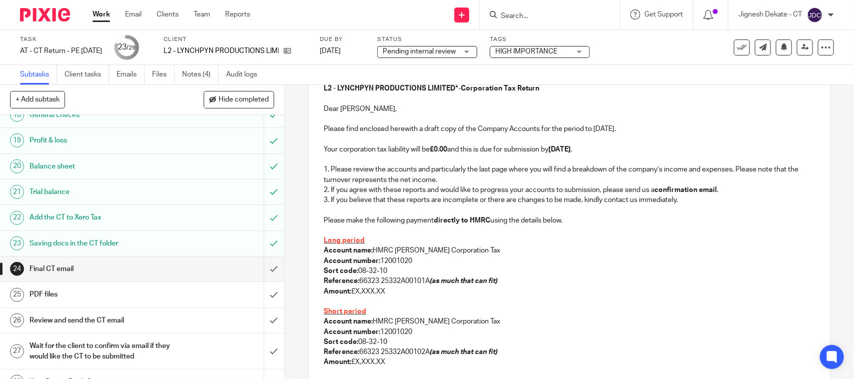
click at [341, 211] on p at bounding box center [569, 210] width 491 height 10
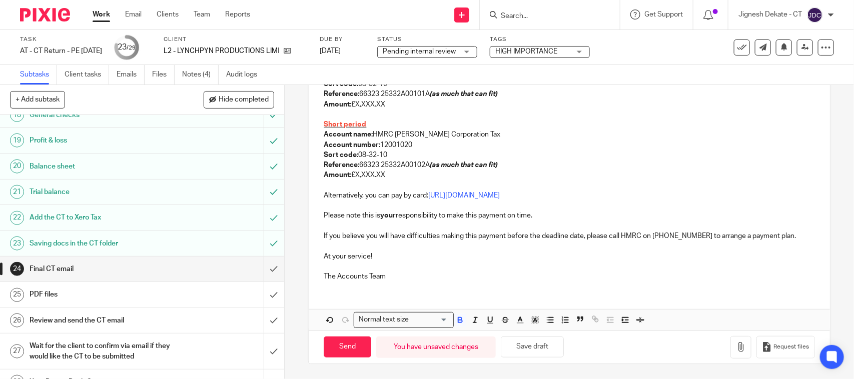
scroll to position [313, 0]
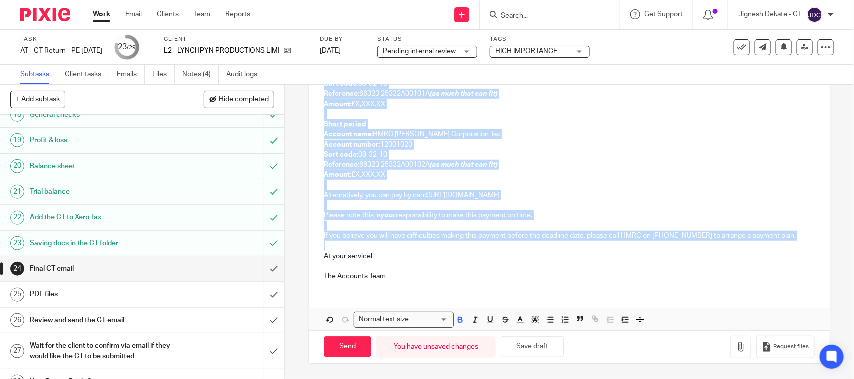
click at [367, 243] on p at bounding box center [569, 246] width 491 height 10
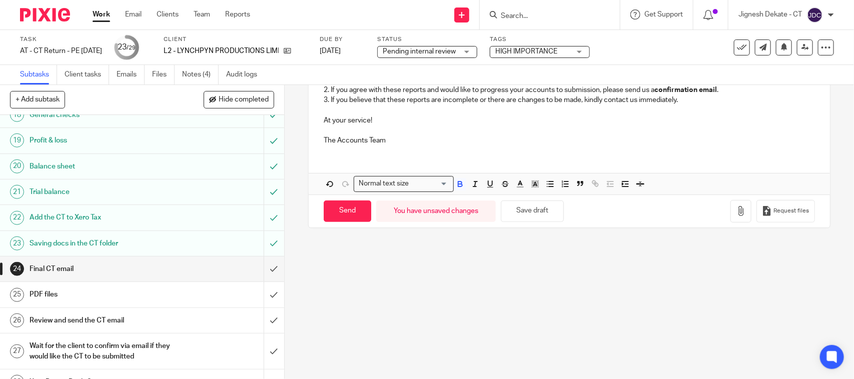
scroll to position [91, 0]
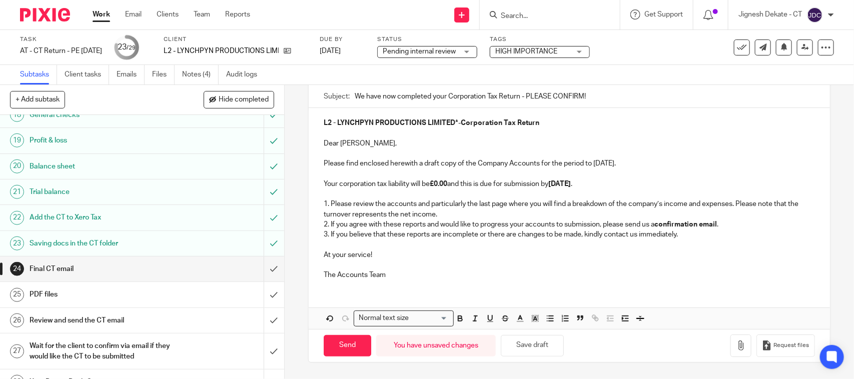
click at [396, 272] on p "The Accounts Team" at bounding box center [569, 275] width 491 height 10
click at [386, 247] on p at bounding box center [569, 245] width 491 height 10
click at [736, 345] on icon "button" at bounding box center [741, 346] width 10 height 10
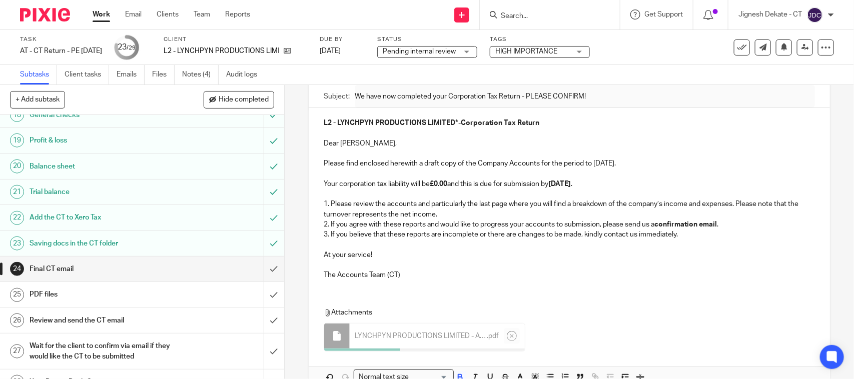
click at [554, 263] on p at bounding box center [569, 265] width 491 height 10
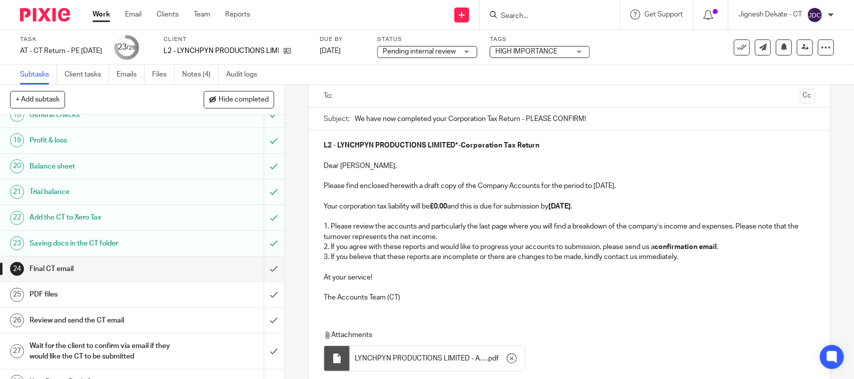
scroll to position [0, 0]
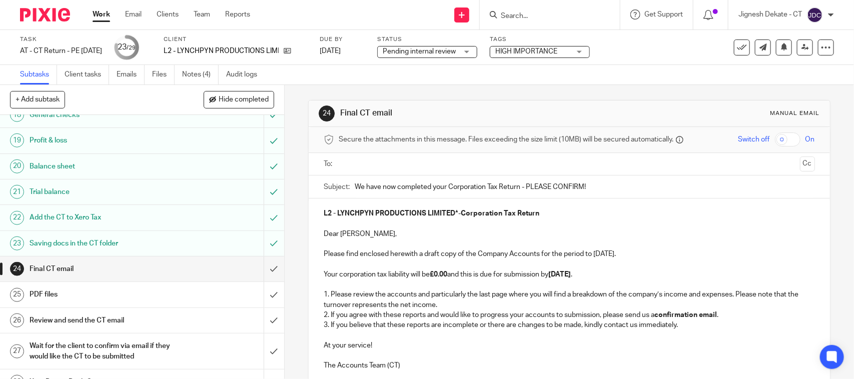
click at [392, 161] on input "text" at bounding box center [568, 165] width 453 height 12
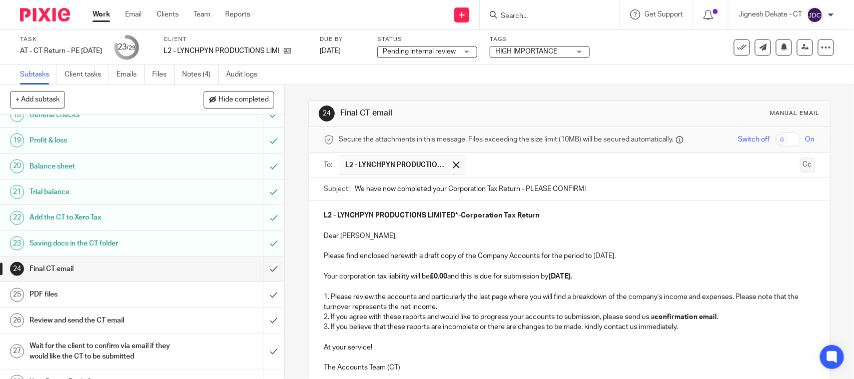
click at [800, 164] on button "Cc" at bounding box center [807, 165] width 15 height 15
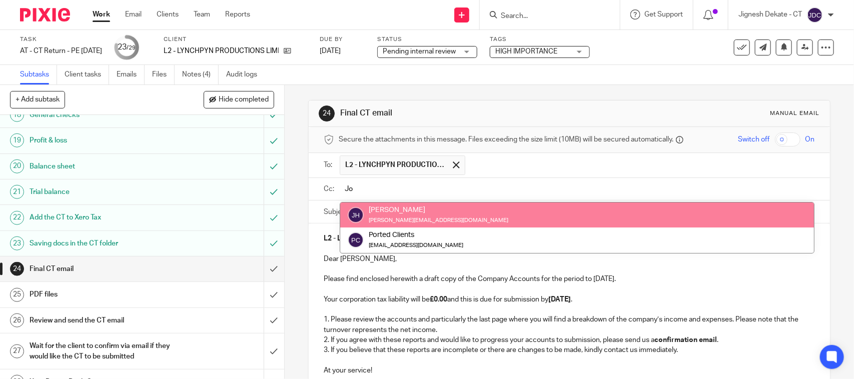
type input "Joe"
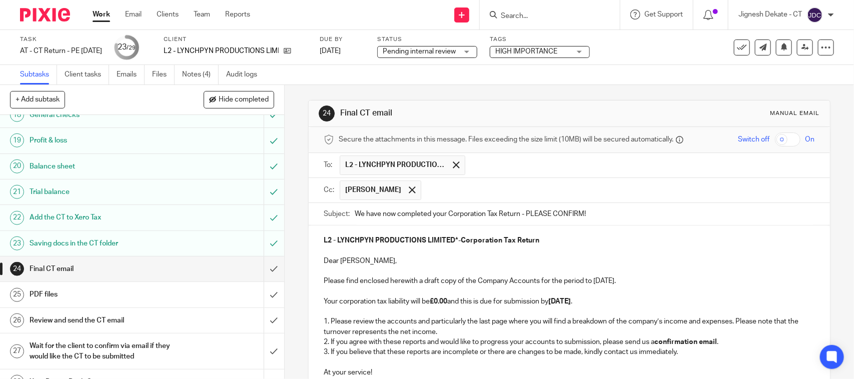
click at [426, 198] on input "text" at bounding box center [618, 191] width 385 height 20
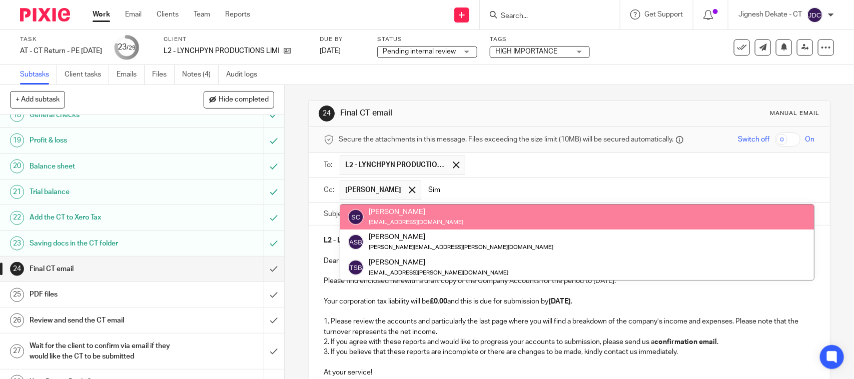
type input "Simo"
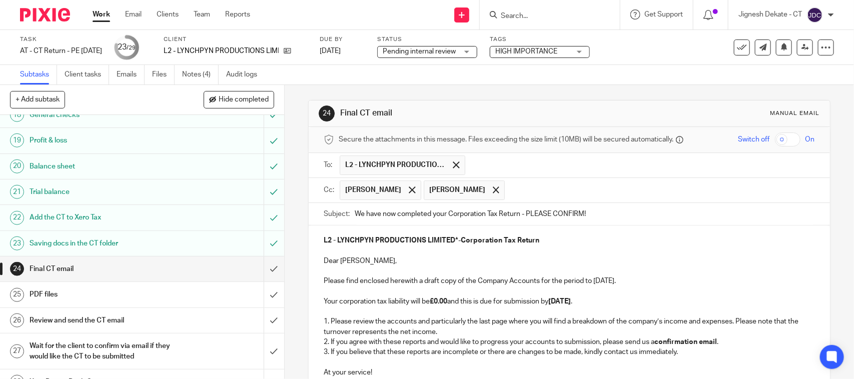
click at [592, 268] on p at bounding box center [569, 271] width 491 height 10
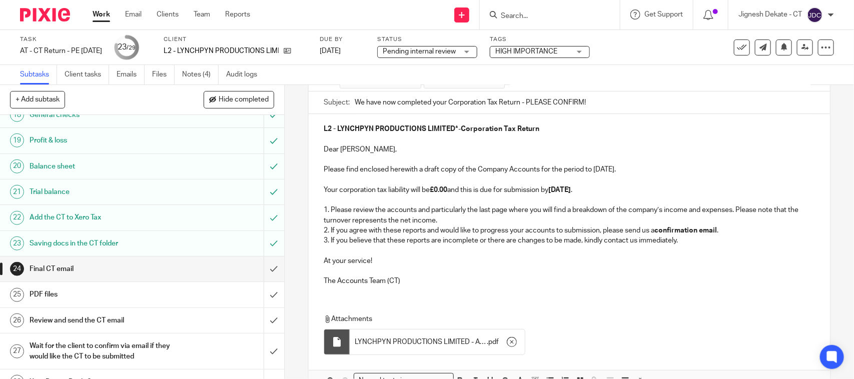
scroll to position [125, 0]
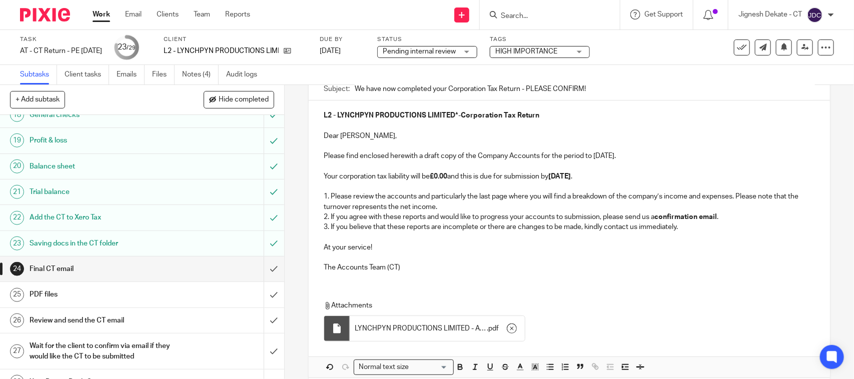
click at [502, 251] on p "At your service!" at bounding box center [569, 248] width 491 height 10
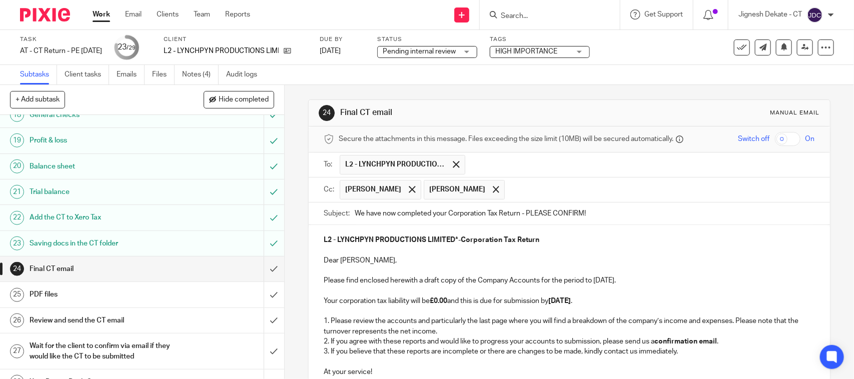
scroll to position [0, 0]
click at [538, 280] on p "Please find enclosed herewith a draft copy of the Company Accounts for the peri…" at bounding box center [569, 281] width 491 height 10
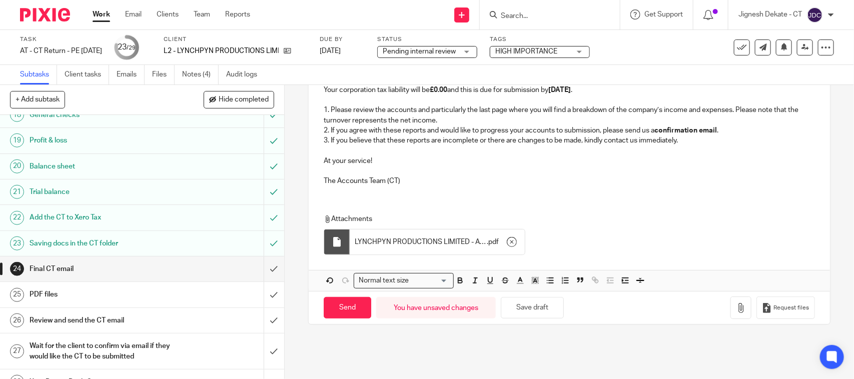
scroll to position [225, 0]
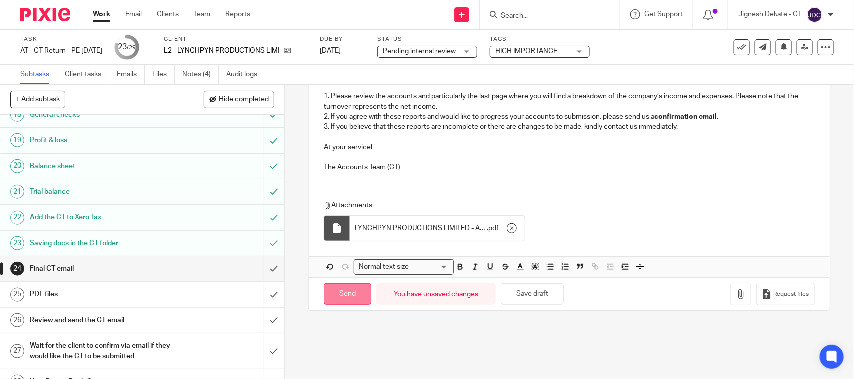
click at [338, 302] on input "Send" at bounding box center [348, 295] width 48 height 22
type input "Sent"
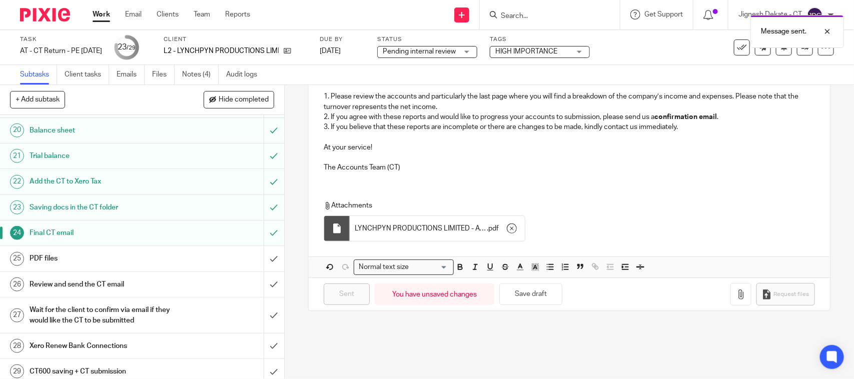
scroll to position [556, 0]
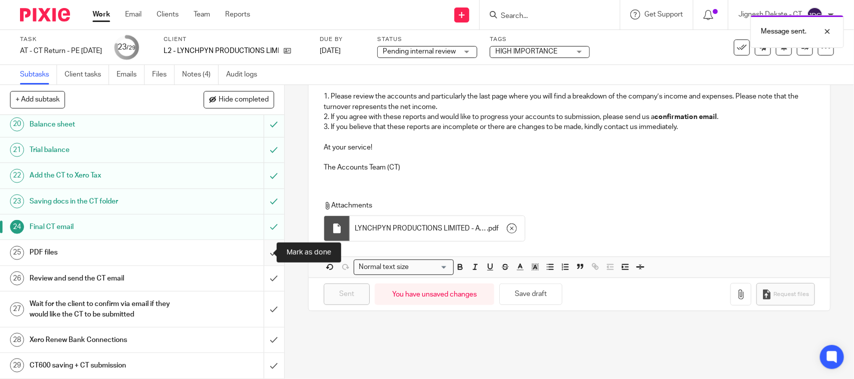
click at [256, 251] on input "submit" at bounding box center [142, 252] width 284 height 25
click at [256, 279] on input "submit" at bounding box center [142, 278] width 284 height 25
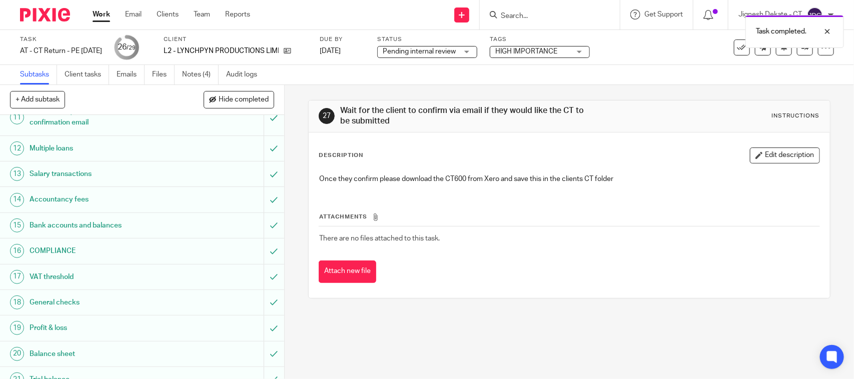
scroll to position [556, 0]
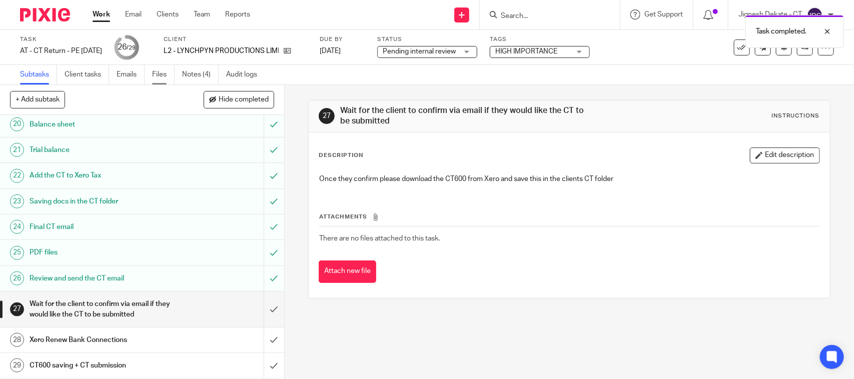
click at [161, 75] on link "Files" at bounding box center [163, 75] width 23 height 20
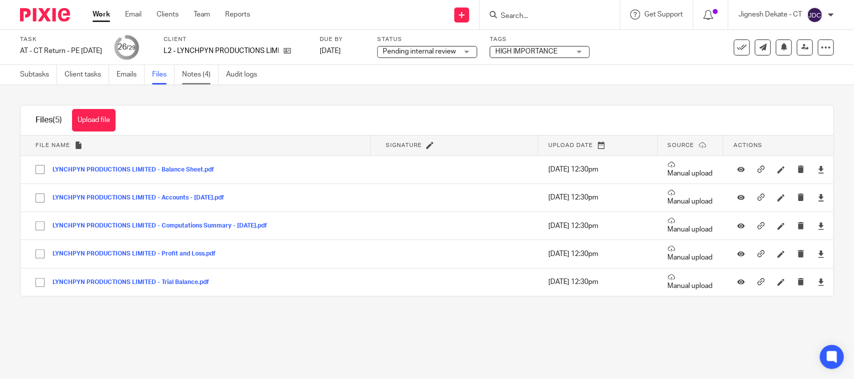
click at [206, 73] on link "Notes (4)" at bounding box center [200, 75] width 37 height 20
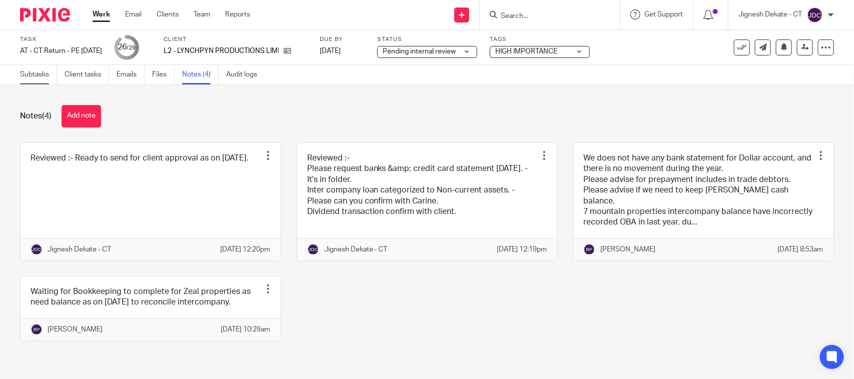
click at [29, 72] on link "Subtasks" at bounding box center [38, 75] width 37 height 20
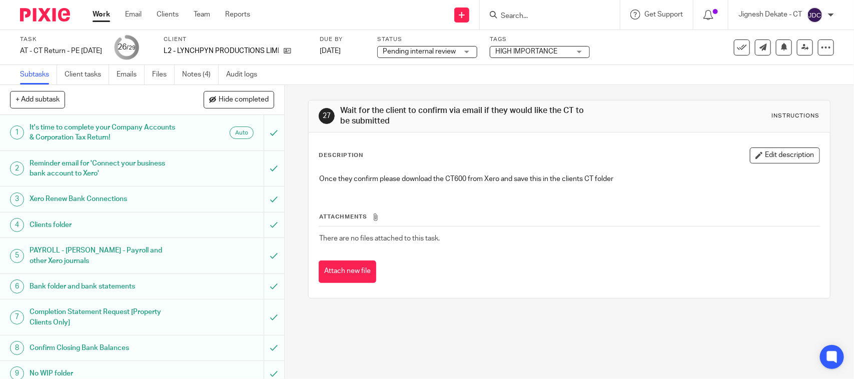
click at [416, 50] on span "Pending internal review" at bounding box center [419, 51] width 73 height 7
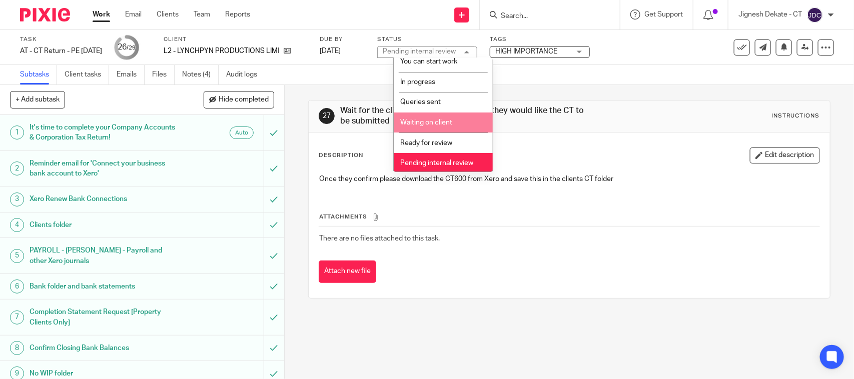
scroll to position [48, 0]
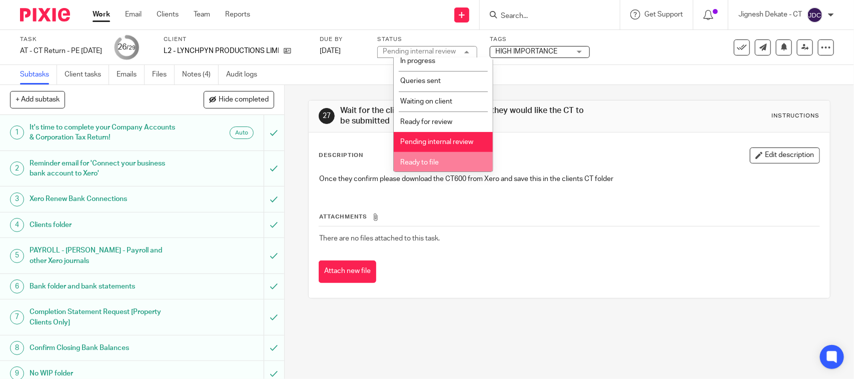
click at [423, 156] on li "Ready to file" at bounding box center [443, 162] width 99 height 21
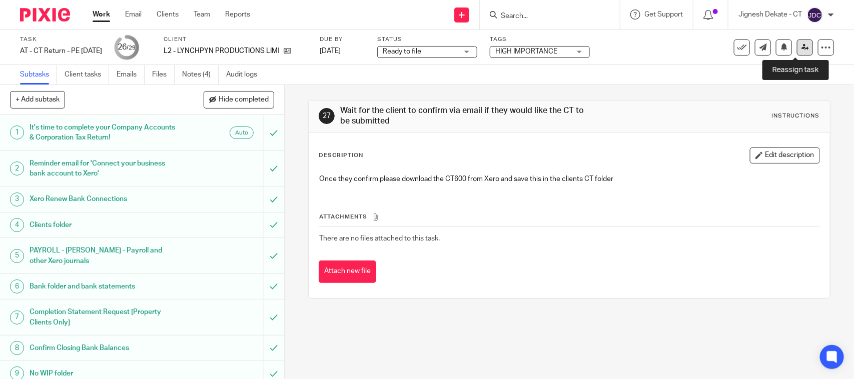
click at [802, 44] on icon at bounding box center [806, 48] width 8 height 8
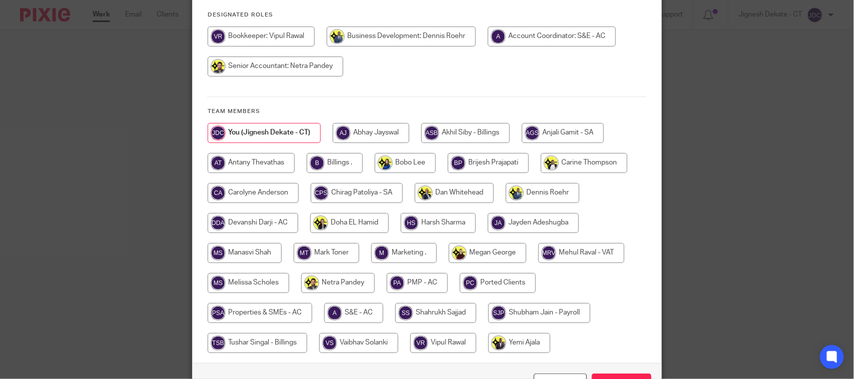
click at [322, 168] on input "radio" at bounding box center [335, 163] width 56 height 20
radio input "true"
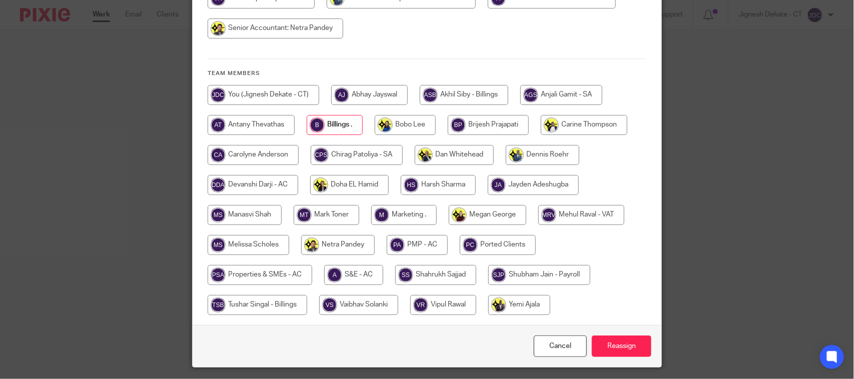
scroll to position [199, 0]
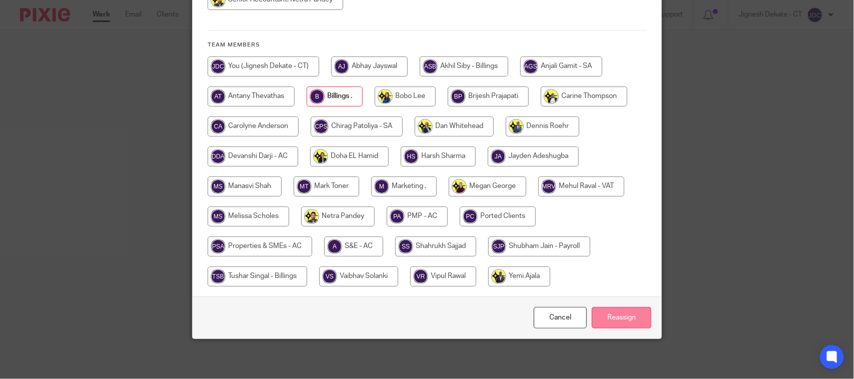
click at [624, 316] on input "Reassign" at bounding box center [622, 318] width 60 height 22
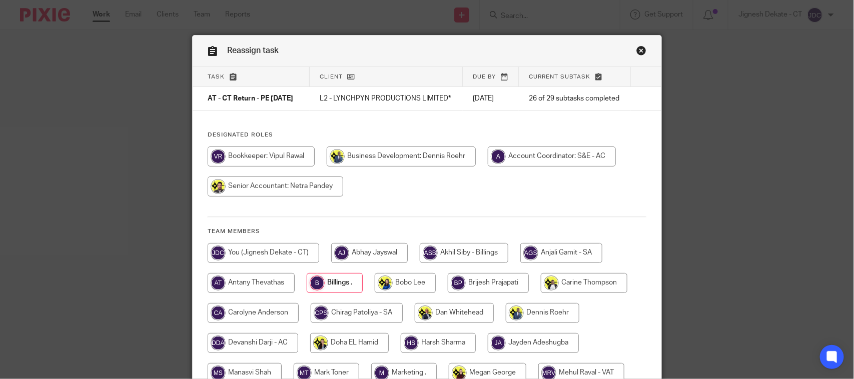
scroll to position [0, 0]
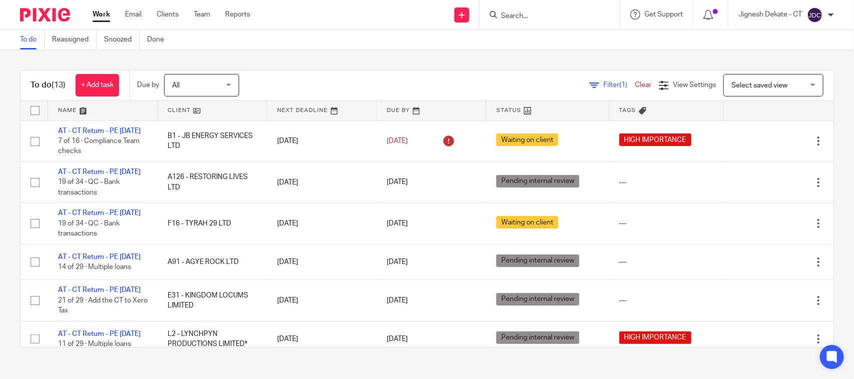
scroll to position [169, 0]
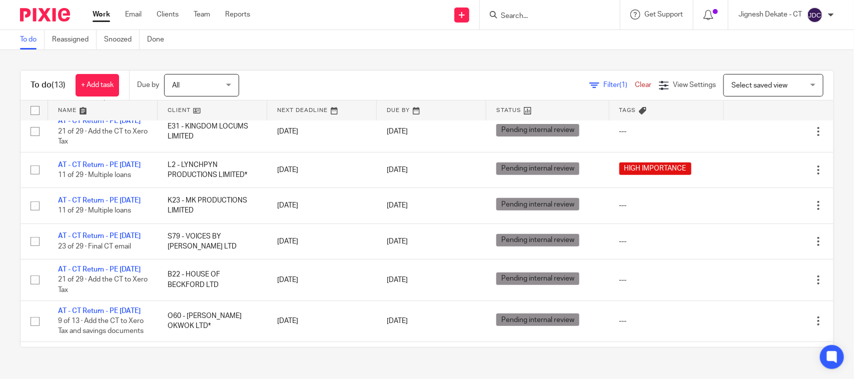
click at [27, 43] on link "To do" at bounding box center [32, 40] width 25 height 20
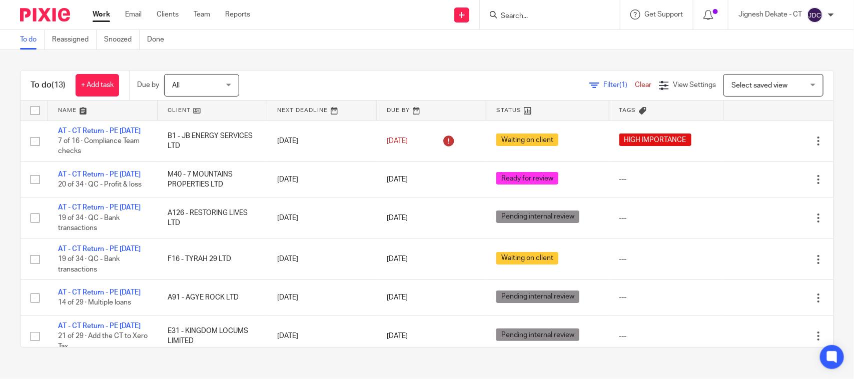
click at [30, 43] on link "To do" at bounding box center [32, 40] width 25 height 20
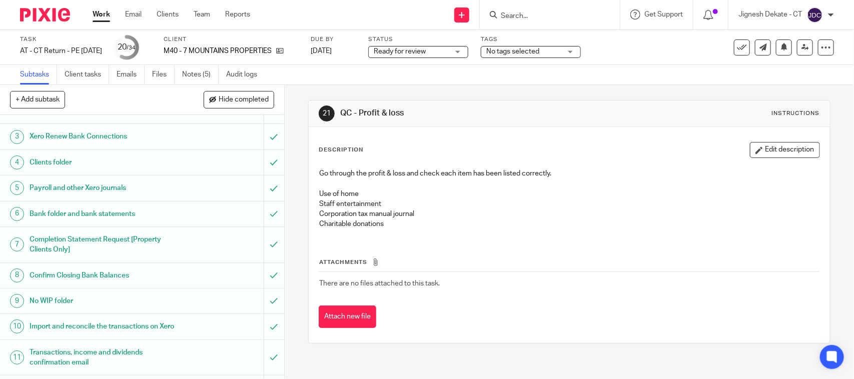
scroll to position [125, 0]
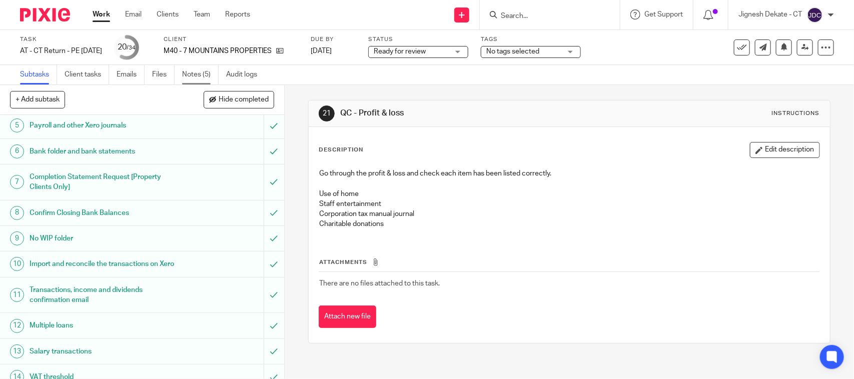
click at [191, 73] on link "Notes (5)" at bounding box center [200, 75] width 37 height 20
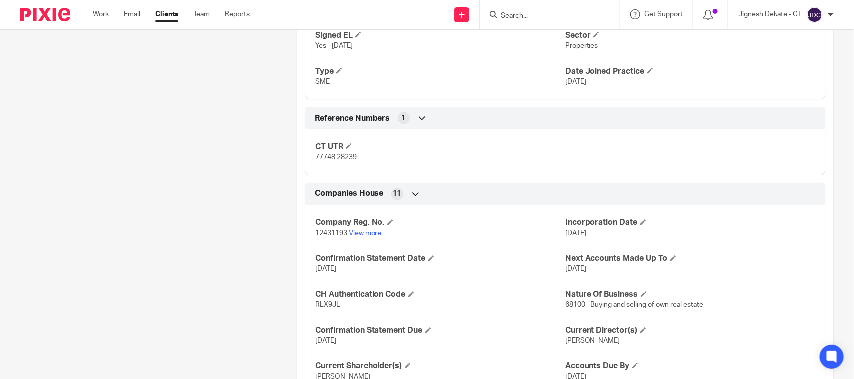
scroll to position [688, 0]
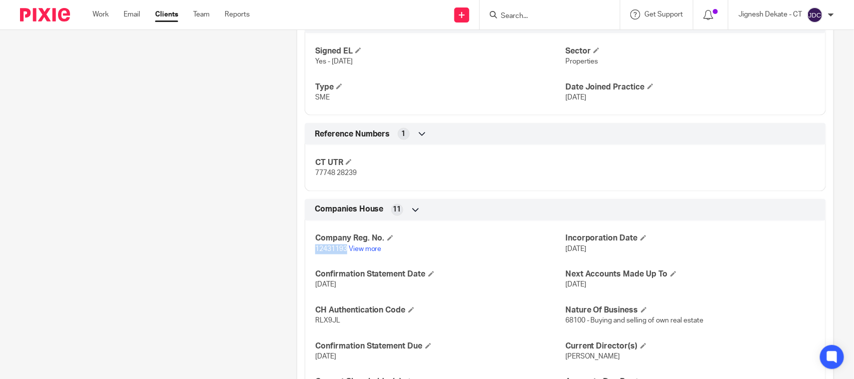
drag, startPoint x: 311, startPoint y: 251, endPoint x: 343, endPoint y: 248, distance: 32.1
click at [343, 248] on div "Company Reg. No. 12431193 View more Incorporation Date 29 Jan 2020 Confirmation…" at bounding box center [566, 331] width 522 height 234
copy span "12431193"
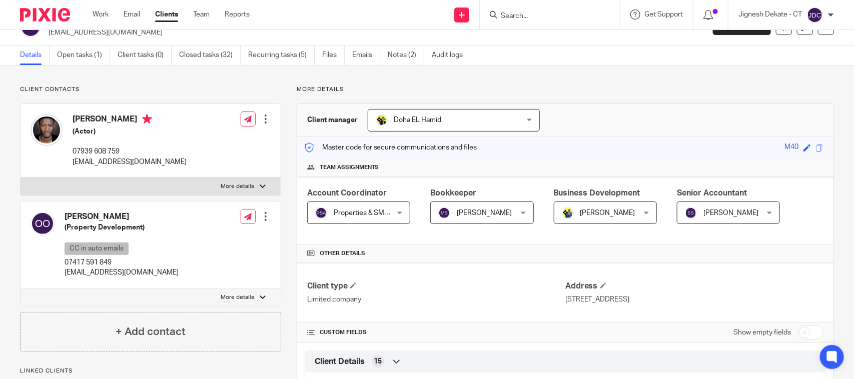
scroll to position [0, 0]
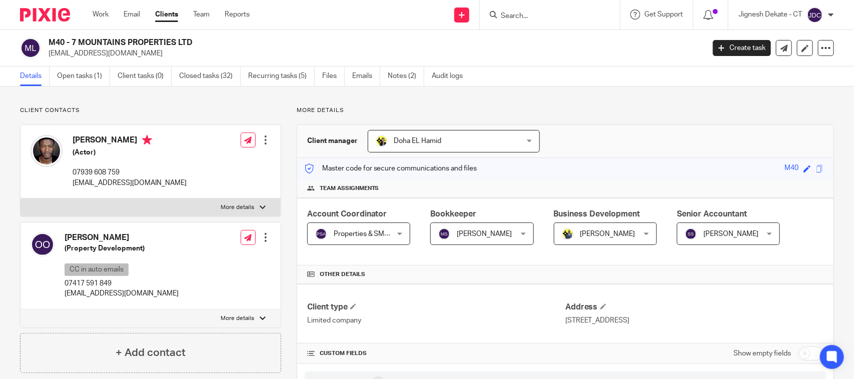
drag, startPoint x: 71, startPoint y: 144, endPoint x: 134, endPoint y: 143, distance: 63.6
click at [134, 143] on div "Zackary Momoh (Actor) 07939 608 759 zackarymomoh@gmail.com" at bounding box center [109, 161] width 156 height 63
copy h4 "Zackary Momoh"
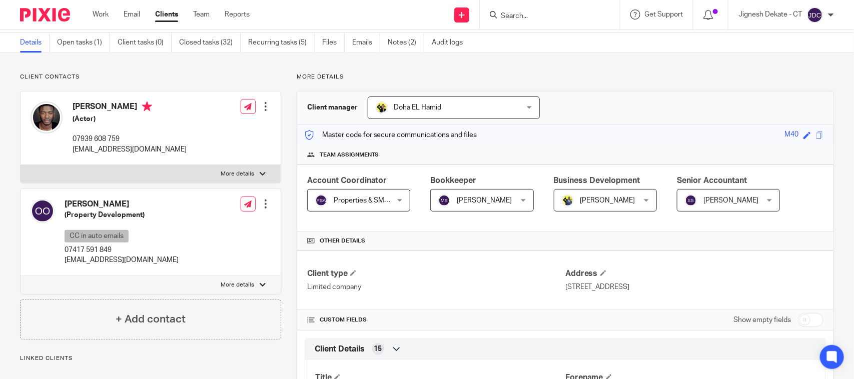
scroll to position [63, 0]
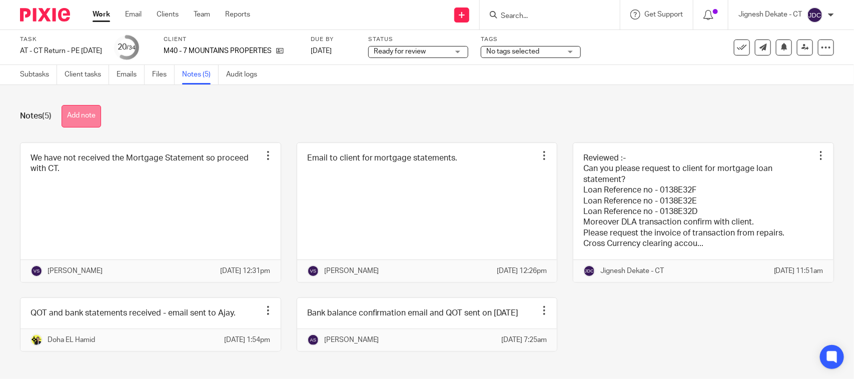
click at [92, 111] on button "Add note" at bounding box center [82, 116] width 40 height 23
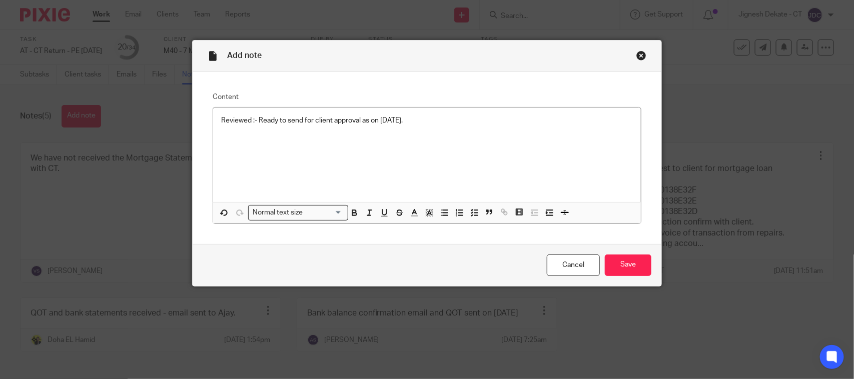
click at [619, 283] on div "Cancel Save" at bounding box center [427, 265] width 469 height 42
click at [626, 265] on input "Save" at bounding box center [628, 266] width 47 height 22
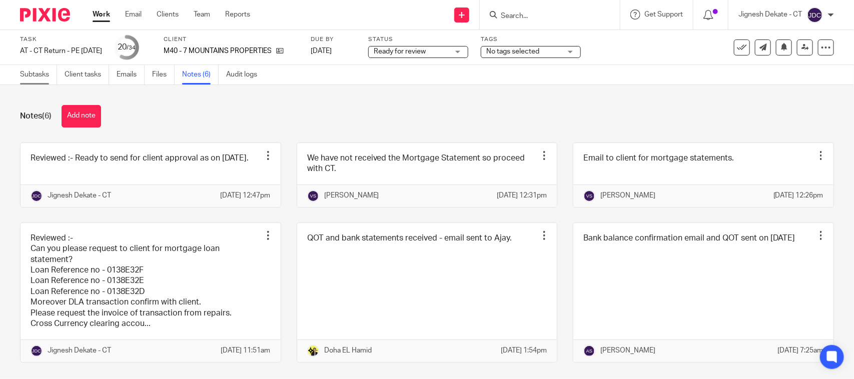
click at [32, 73] on link "Subtasks" at bounding box center [38, 75] width 37 height 20
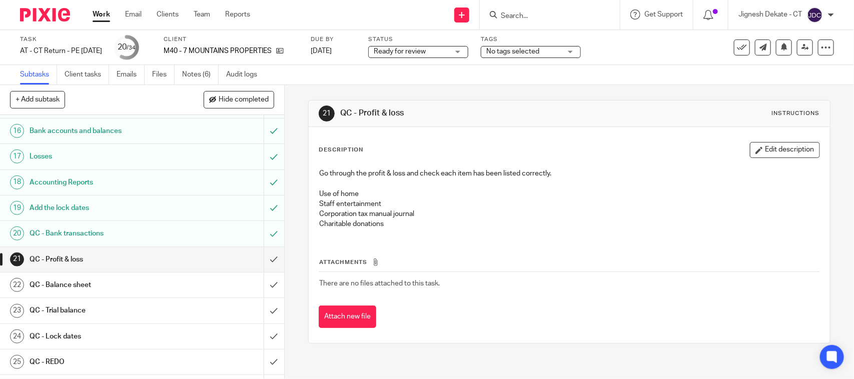
scroll to position [487, 0]
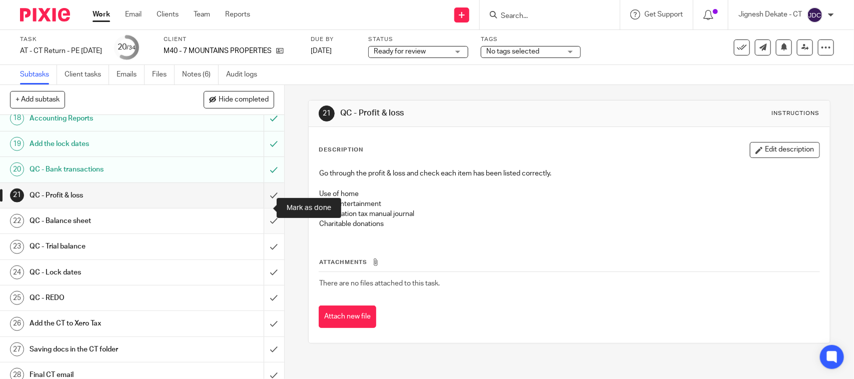
drag, startPoint x: 259, startPoint y: 208, endPoint x: 260, endPoint y: 221, distance: 13.6
click at [259, 208] on input "submit" at bounding box center [142, 195] width 284 height 25
click at [260, 229] on input "submit" at bounding box center [142, 221] width 284 height 25
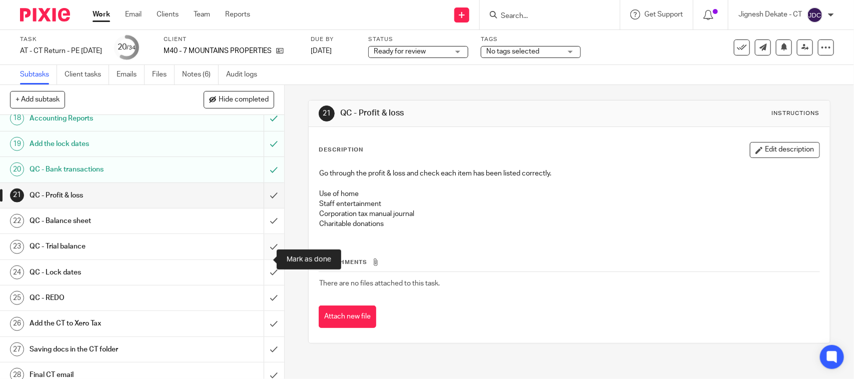
click at [261, 259] on input "submit" at bounding box center [142, 246] width 284 height 25
click at [261, 284] on input "submit" at bounding box center [142, 272] width 284 height 25
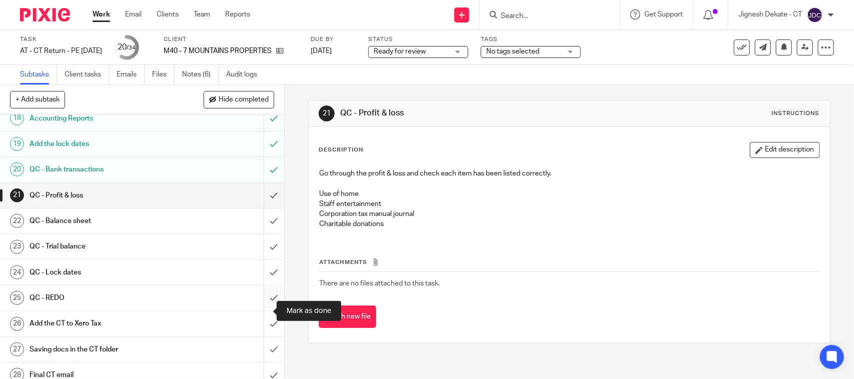
click at [261, 308] on input "submit" at bounding box center [142, 298] width 284 height 25
click at [263, 333] on input "submit" at bounding box center [142, 323] width 284 height 25
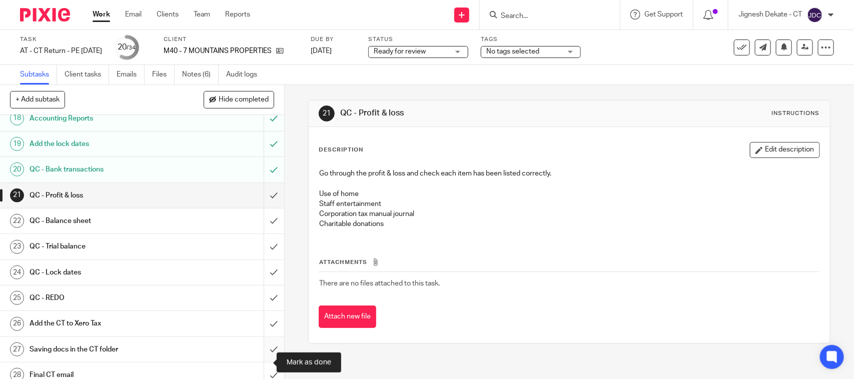
click at [263, 358] on input "submit" at bounding box center [142, 349] width 284 height 25
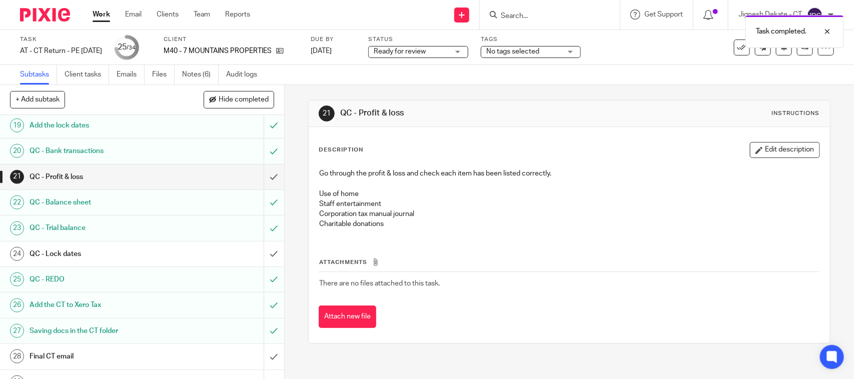
scroll to position [501, 0]
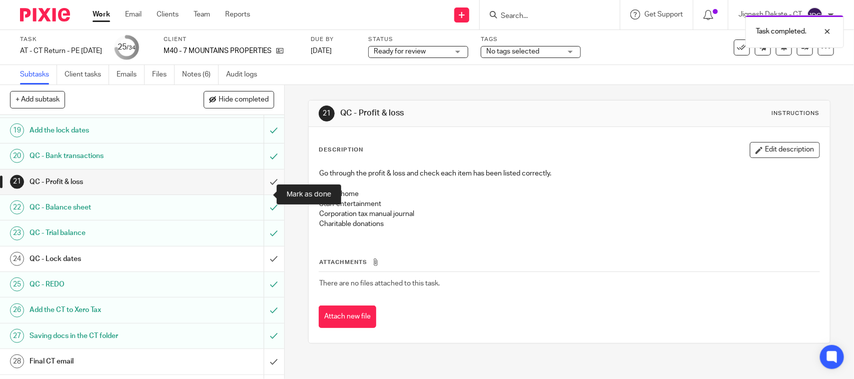
click at [259, 194] on input "submit" at bounding box center [142, 182] width 284 height 25
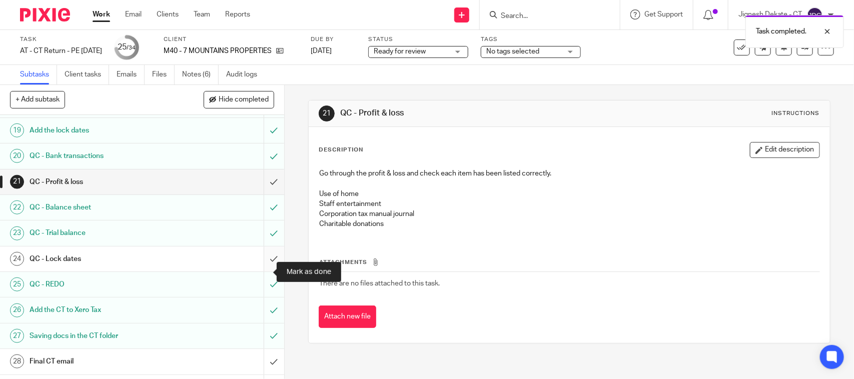
click at [259, 272] on input "submit" at bounding box center [142, 259] width 284 height 25
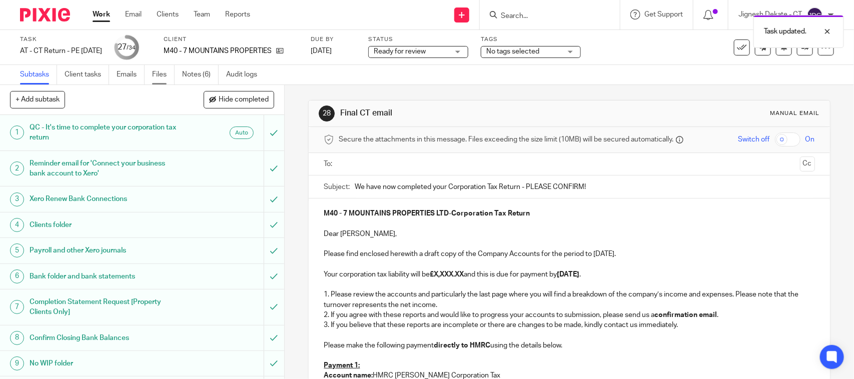
click at [161, 73] on link "Files" at bounding box center [163, 75] width 23 height 20
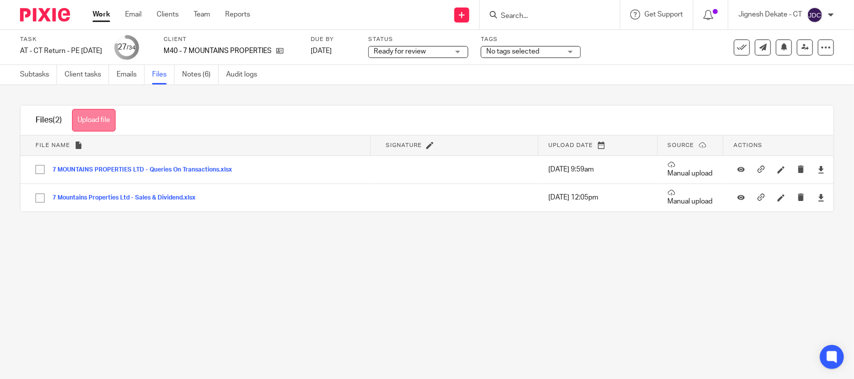
click at [86, 119] on button "Upload file" at bounding box center [94, 120] width 44 height 23
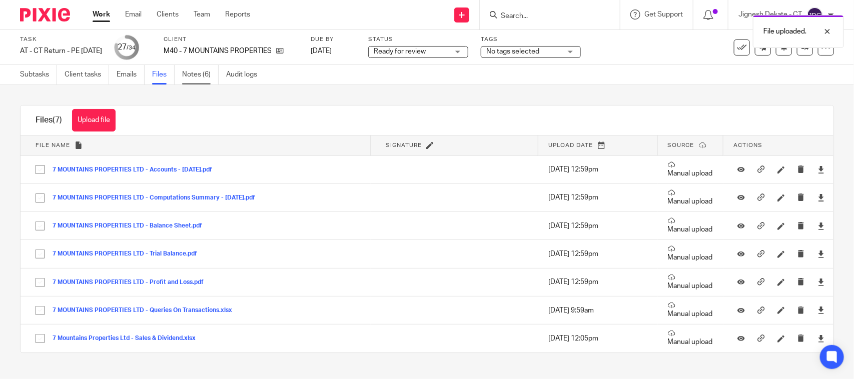
click at [202, 76] on link "Notes (6)" at bounding box center [200, 75] width 37 height 20
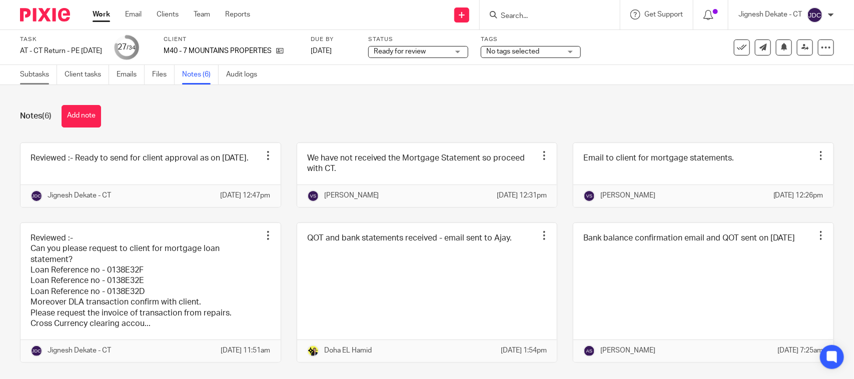
click at [24, 74] on link "Subtasks" at bounding box center [38, 75] width 37 height 20
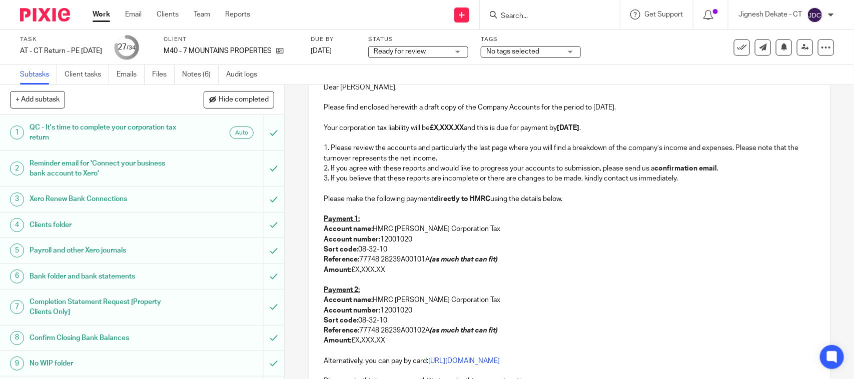
scroll to position [63, 0]
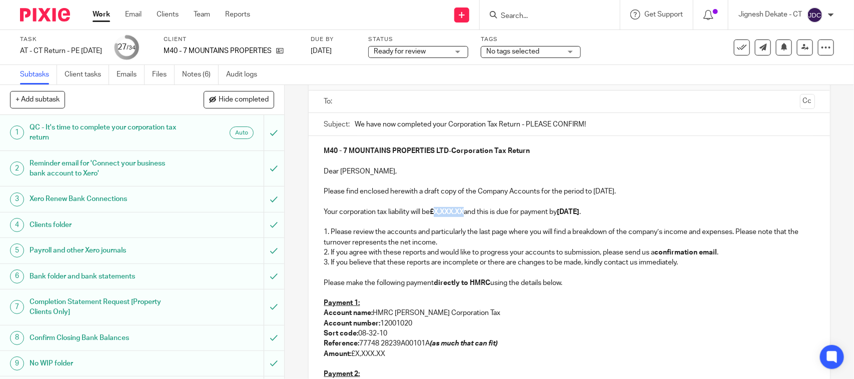
drag, startPoint x: 434, startPoint y: 211, endPoint x: 467, endPoint y: 211, distance: 32.0
click at [464, 211] on strong "£X,XXX.XX" at bounding box center [447, 212] width 34 height 7
click at [505, 214] on p "Your corporation tax liability will be £0.00 and this is due for payment by 31s…" at bounding box center [569, 212] width 491 height 10
click at [601, 192] on p "Please find enclosed herewith a draft copy of the Company Accounts for the peri…" at bounding box center [569, 192] width 491 height 10
click at [366, 276] on p at bounding box center [569, 273] width 491 height 10
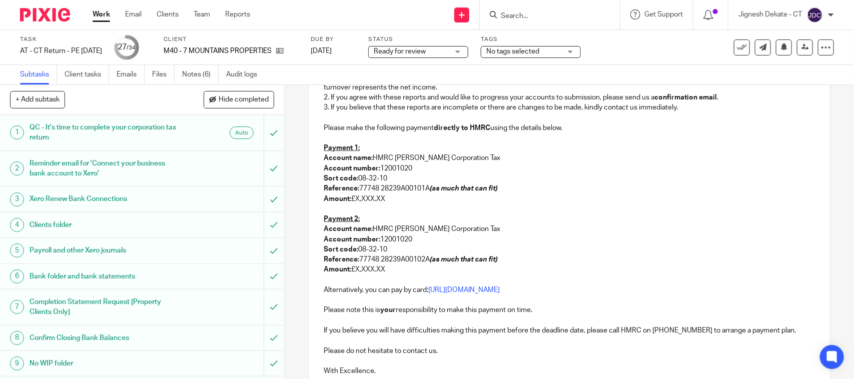
scroll to position [250, 0]
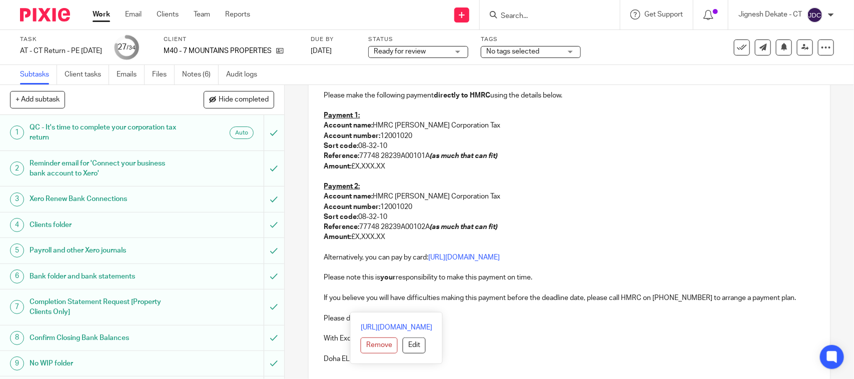
click at [355, 306] on p at bounding box center [569, 308] width 491 height 10
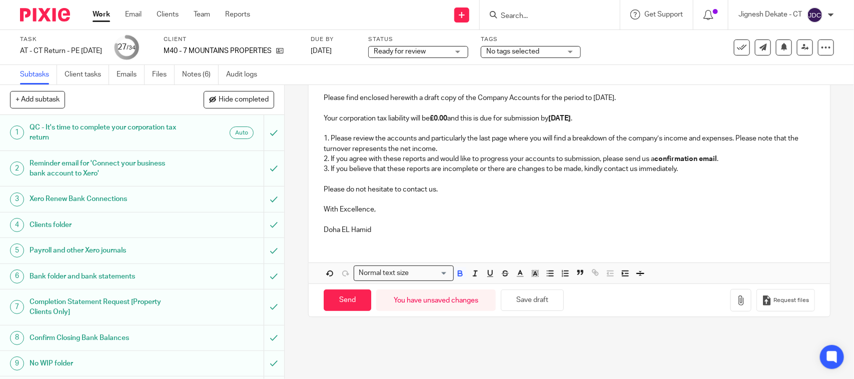
scroll to position [38, 0]
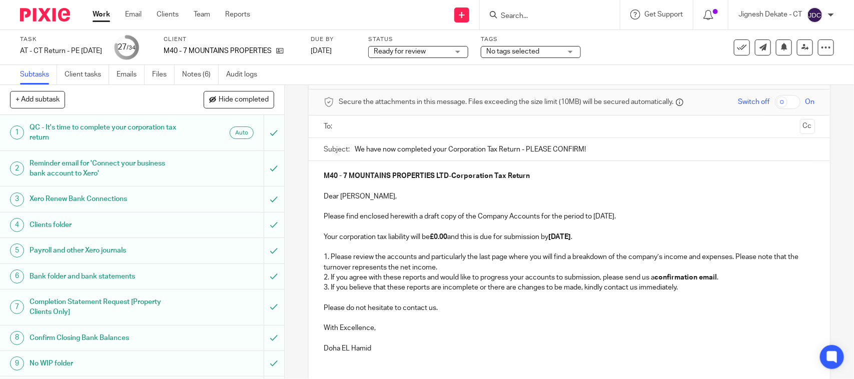
click at [375, 346] on p "Doha EL Hamid" at bounding box center [569, 349] width 491 height 10
click at [419, 314] on p at bounding box center [569, 318] width 491 height 10
click at [449, 306] on p "Please do not hesitate to contact us." at bounding box center [569, 308] width 491 height 10
drag, startPoint x: 460, startPoint y: 244, endPoint x: 389, endPoint y: 229, distance: 72.5
click at [460, 244] on p at bounding box center [569, 247] width 491 height 10
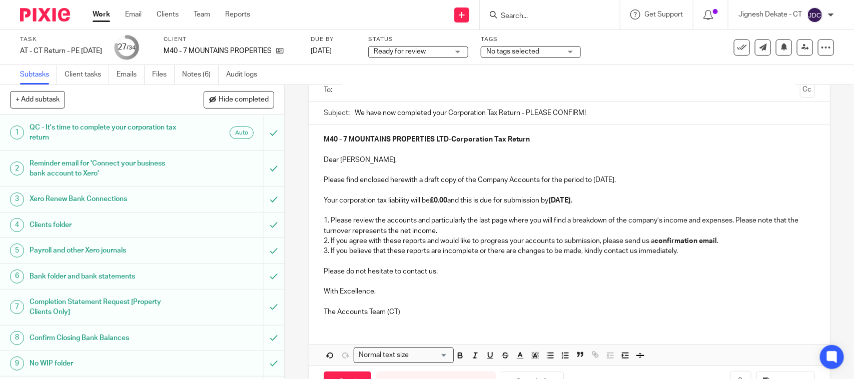
scroll to position [110, 0]
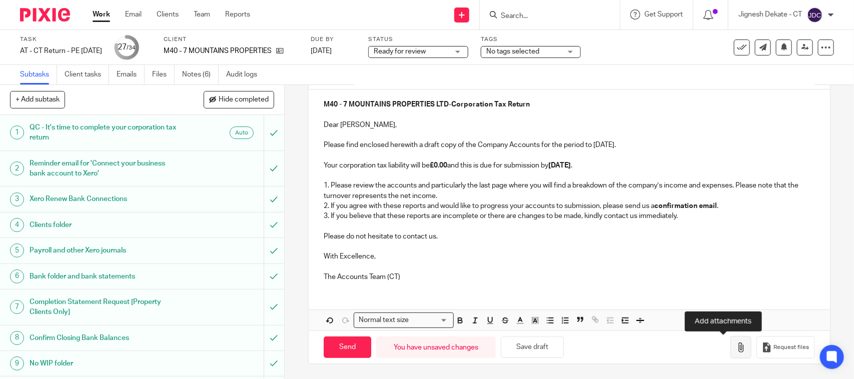
click at [731, 338] on button "button" at bounding box center [741, 347] width 21 height 23
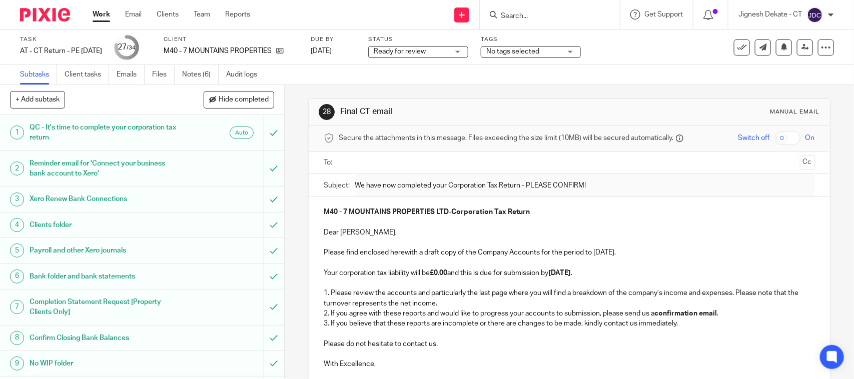
scroll to position [0, 0]
click at [384, 168] on input "text" at bounding box center [568, 165] width 453 height 12
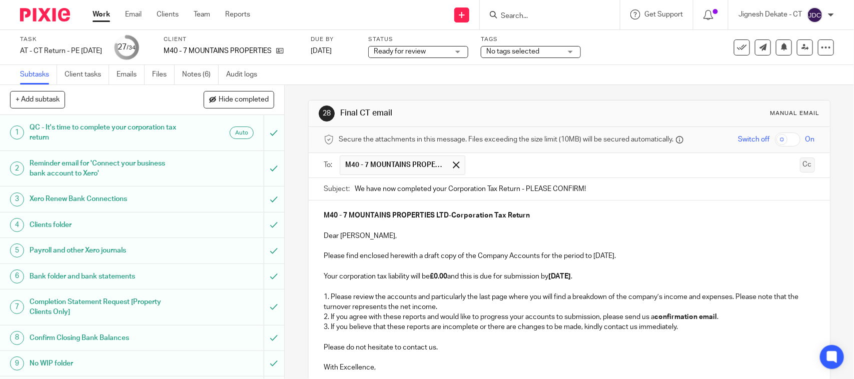
click at [800, 168] on button "Cc" at bounding box center [807, 165] width 15 height 15
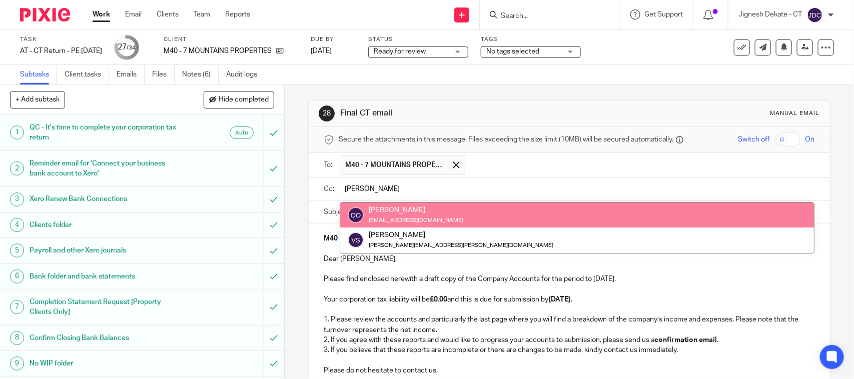
type input "Ola"
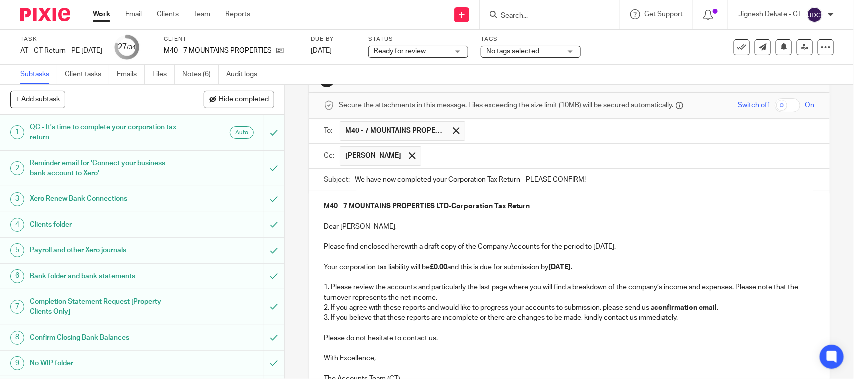
scroll to position [63, 0]
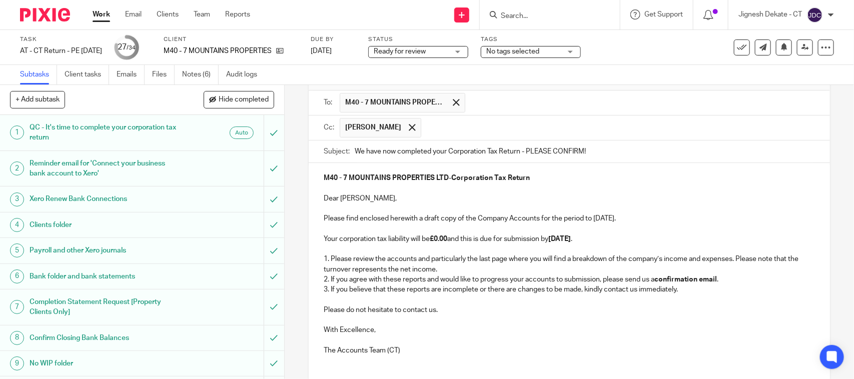
click at [497, 291] on p "3. If you believe that these reports are incomplete or there are changes to be …" at bounding box center [569, 290] width 491 height 10
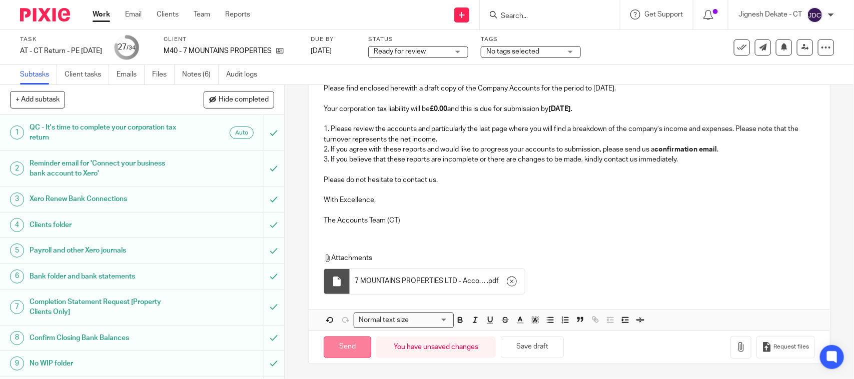
scroll to position [196, 0]
click at [338, 340] on input "Send" at bounding box center [348, 348] width 48 height 22
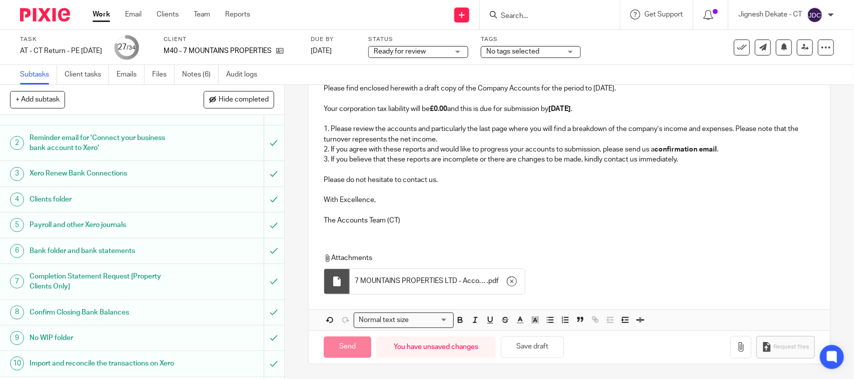
scroll to position [0, 0]
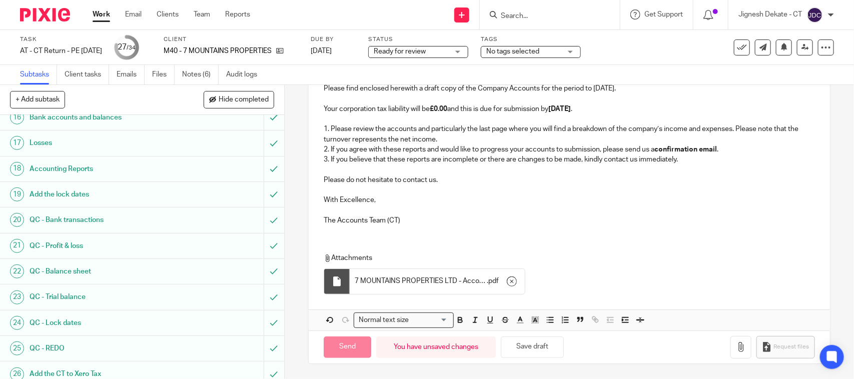
type input "Sent"
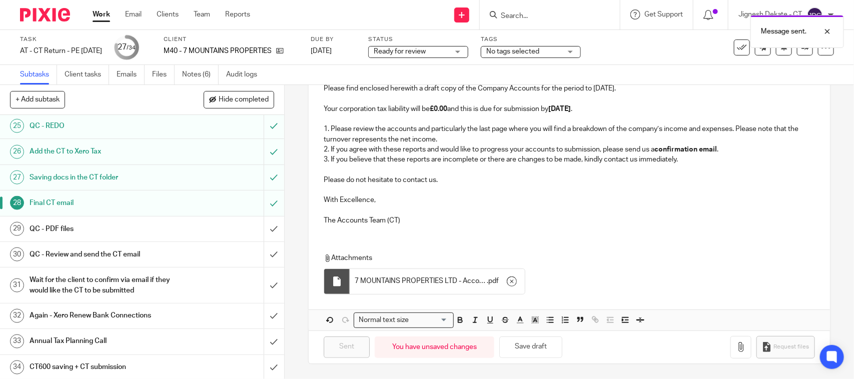
scroll to position [675, 0]
click at [258, 226] on input "submit" at bounding box center [142, 227] width 284 height 25
click at [259, 255] on input "submit" at bounding box center [142, 253] width 284 height 25
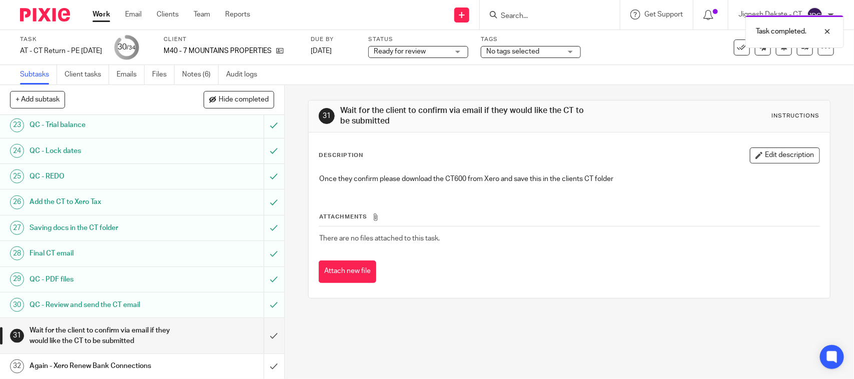
scroll to position [675, 0]
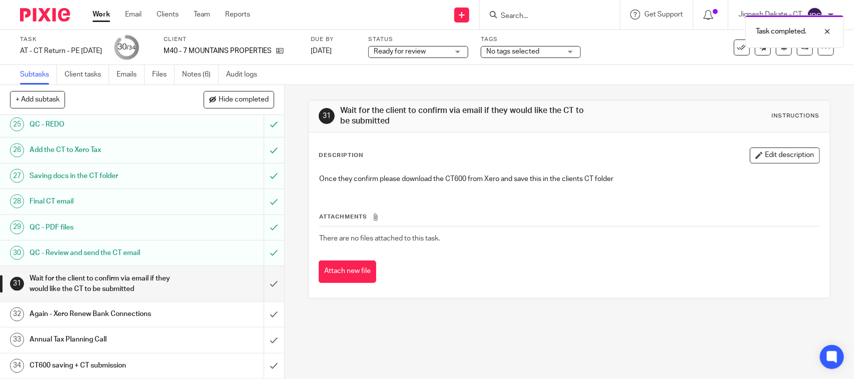
click at [426, 49] on span "Ready for review" at bounding box center [400, 51] width 52 height 7
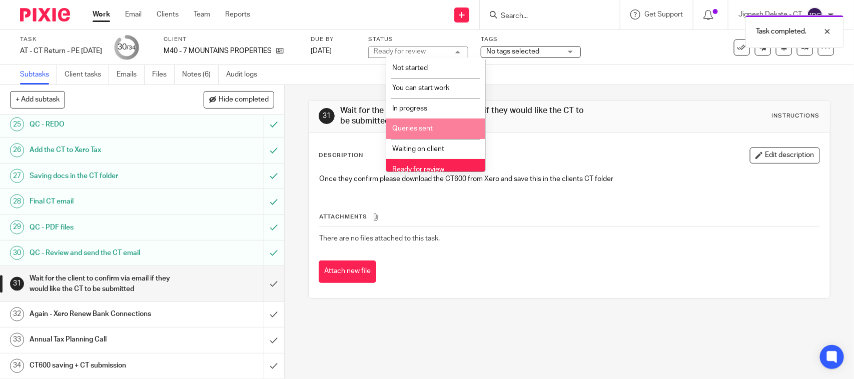
scroll to position [48, 0]
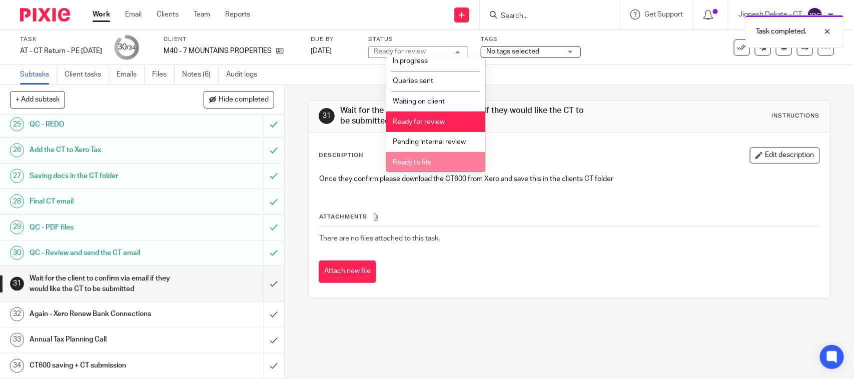
click at [419, 157] on li "Ready to file" at bounding box center [435, 162] width 99 height 21
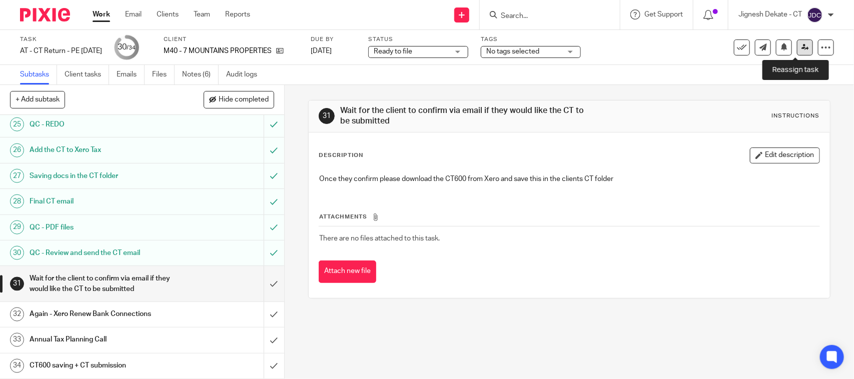
click at [802, 51] on icon at bounding box center [806, 48] width 8 height 8
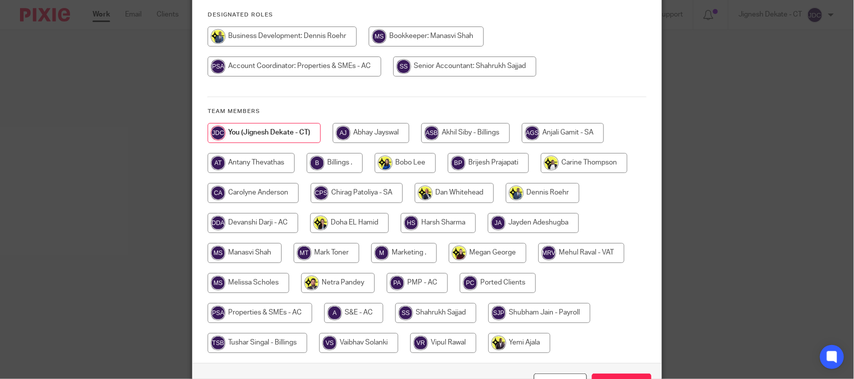
click at [333, 169] on input "radio" at bounding box center [335, 163] width 56 height 20
radio input "true"
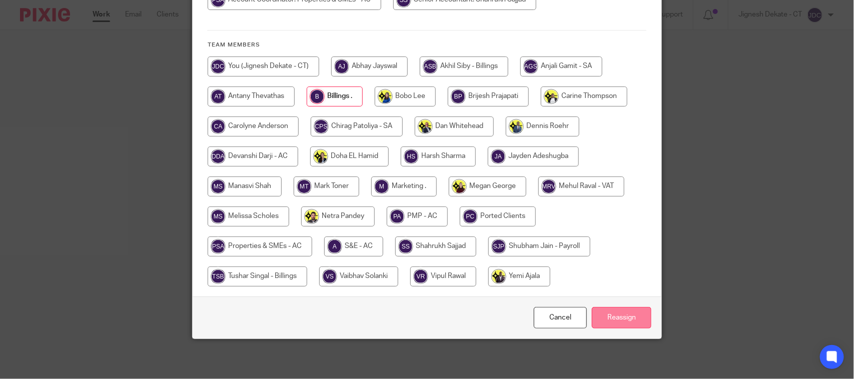
click at [613, 313] on input "Reassign" at bounding box center [622, 318] width 60 height 22
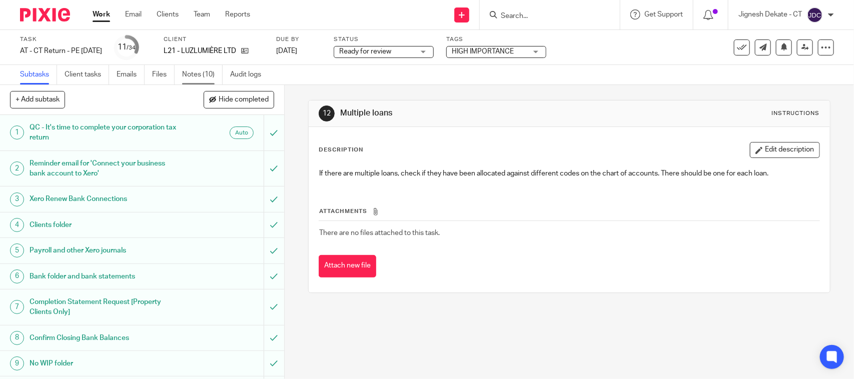
click at [196, 79] on link "Notes (10)" at bounding box center [202, 75] width 41 height 20
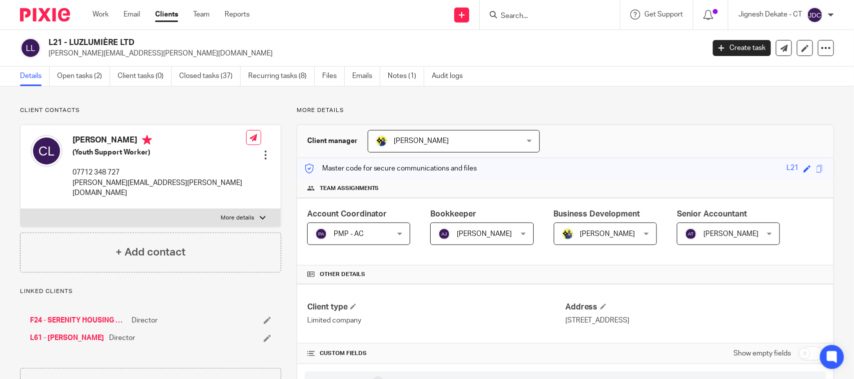
drag, startPoint x: 138, startPoint y: 42, endPoint x: 48, endPoint y: 41, distance: 89.6
click at [49, 41] on h2 "L21 - LUZLUMIÈRE LTD" at bounding box center [309, 43] width 520 height 11
copy h2 "L21 - LUZLUMIÈRE LTD"
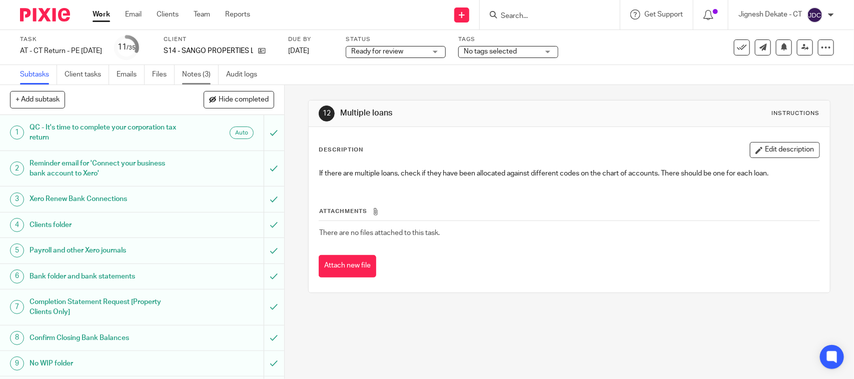
click at [196, 71] on link "Notes (3)" at bounding box center [200, 75] width 37 height 20
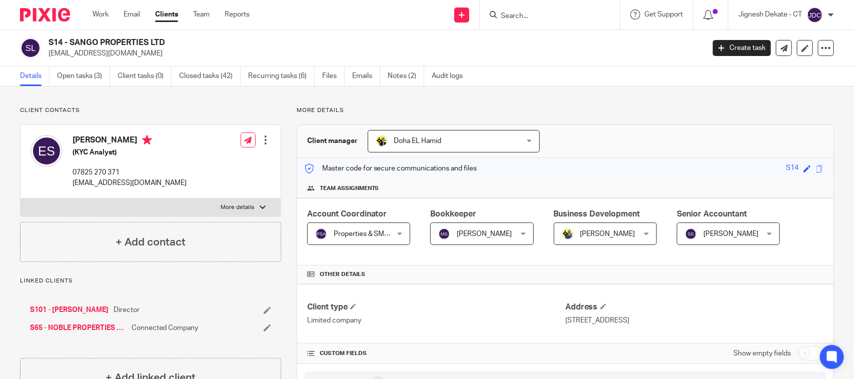
drag, startPoint x: 174, startPoint y: 45, endPoint x: 50, endPoint y: 45, distance: 123.6
click at [50, 45] on h2 "S14 - SANGO PROPERTIES LTD" at bounding box center [309, 43] width 520 height 11
copy h2 "S14 - SANGO PROPERTIES LTD"
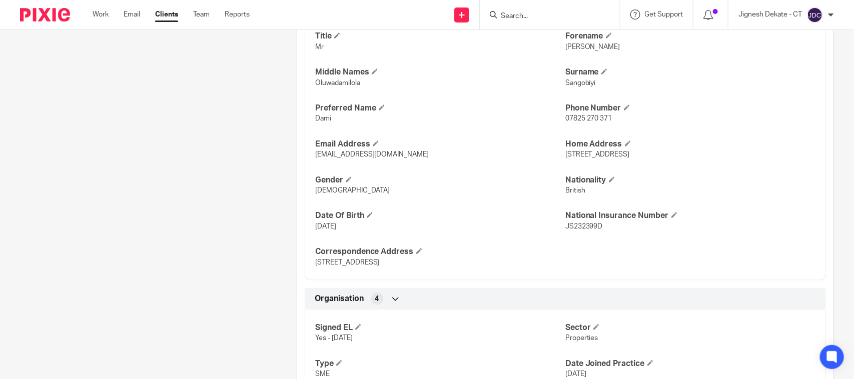
scroll to position [626, 0]
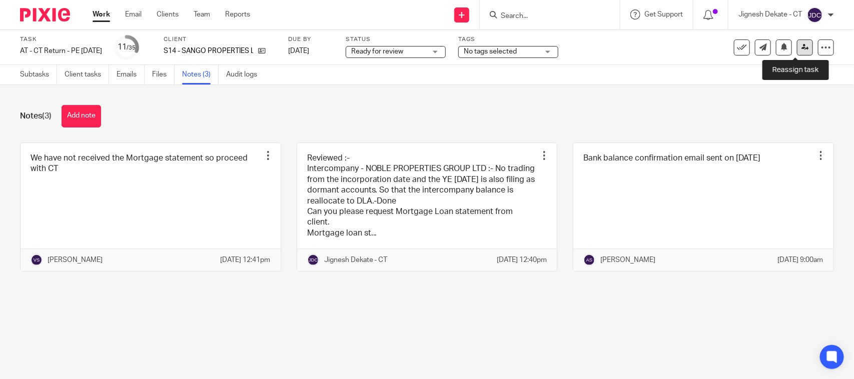
click at [802, 48] on icon at bounding box center [806, 48] width 8 height 8
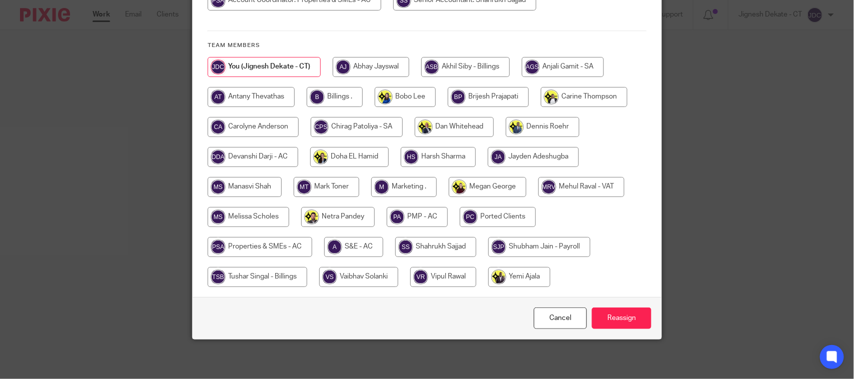
scroll to position [192, 0]
click at [527, 248] on input "radio" at bounding box center [540, 247] width 102 height 20
radio input "true"
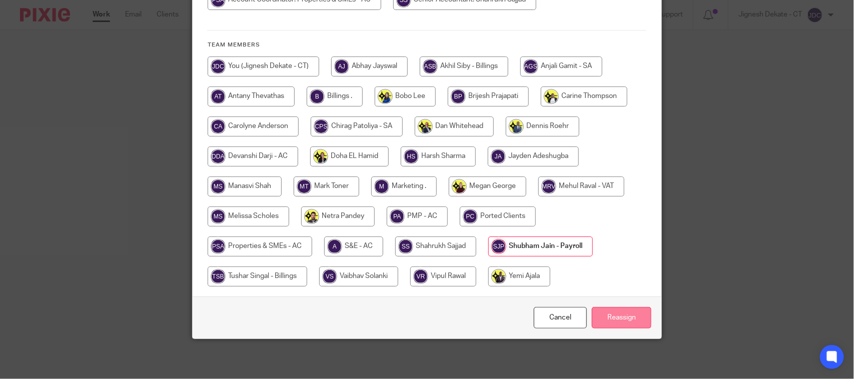
click at [607, 316] on input "Reassign" at bounding box center [622, 318] width 60 height 22
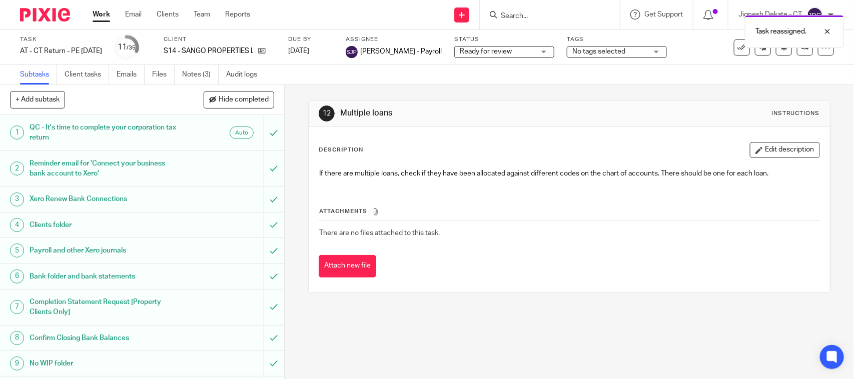
click at [191, 64] on div "Task AT - CT Return - PE [DATE] Save AT - [GEOGRAPHIC_DATA] Return - PE [DATE] …" at bounding box center [427, 47] width 854 height 35
click at [191, 72] on link "Notes (3)" at bounding box center [200, 75] width 37 height 20
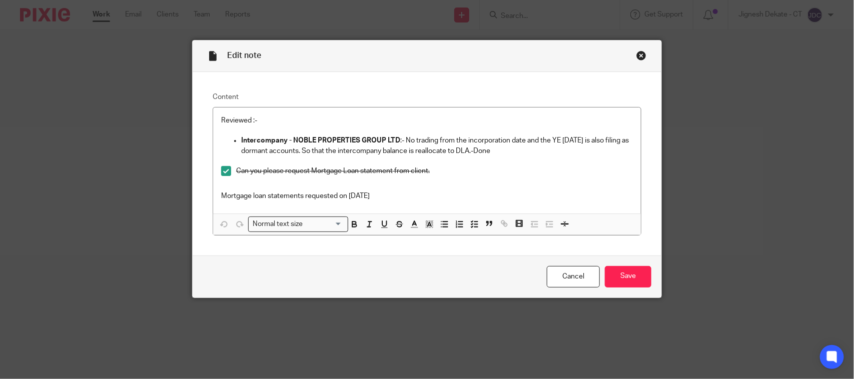
click at [639, 56] on div "Close this dialog window" at bounding box center [642, 56] width 10 height 10
